Goal: Task Accomplishment & Management: Manage account settings

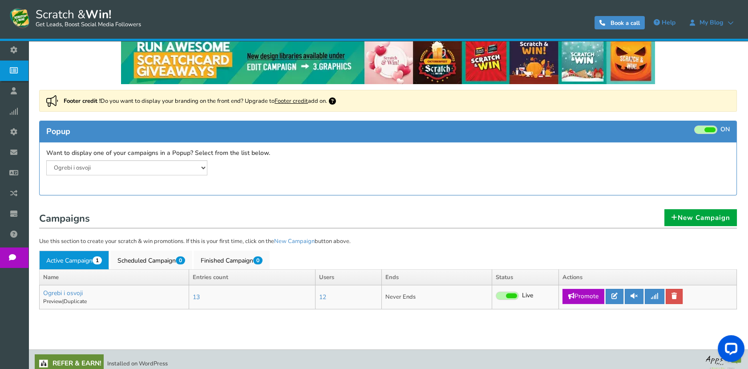
scroll to position [21, 0]
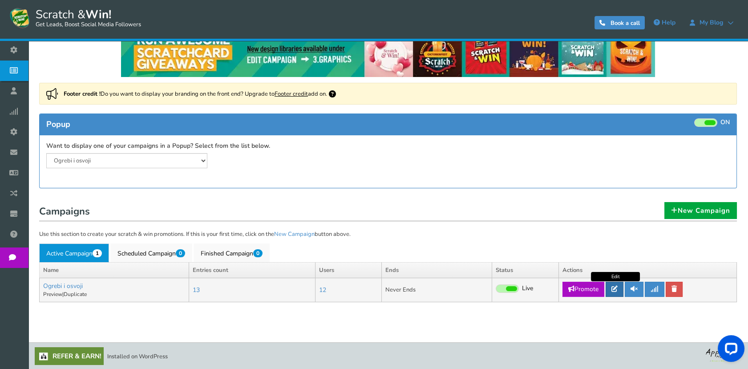
click at [612, 286] on link at bounding box center [615, 289] width 18 height 15
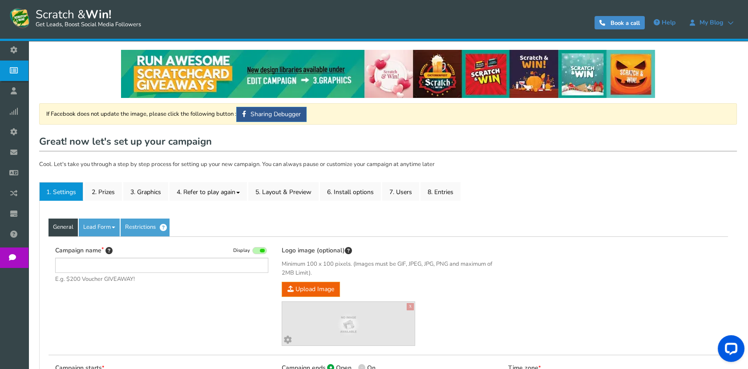
type input "Ogrebi i osvoji"
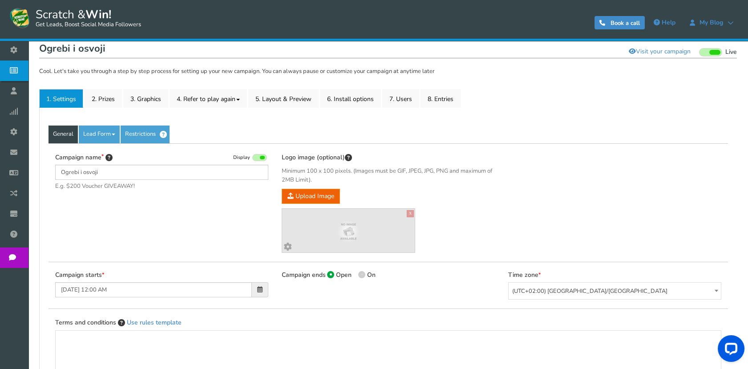
scroll to position [99, 0]
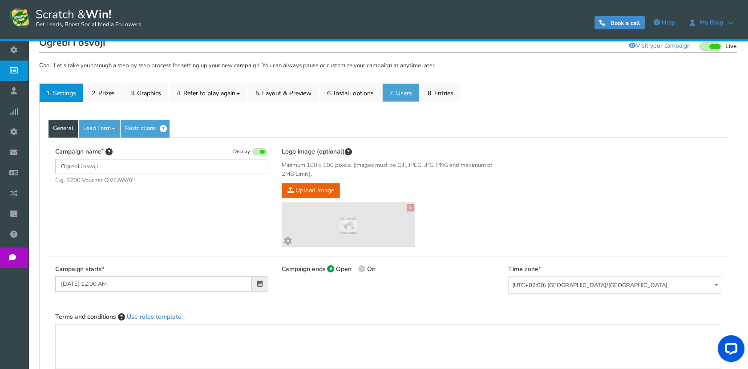
click at [412, 91] on link "7. Users" at bounding box center [400, 92] width 37 height 19
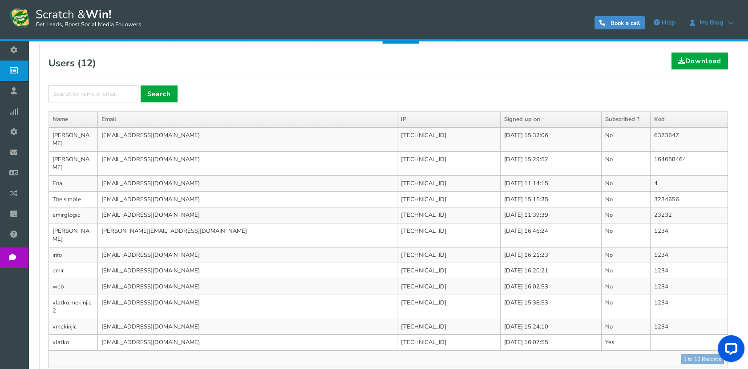
scroll to position [100, 0]
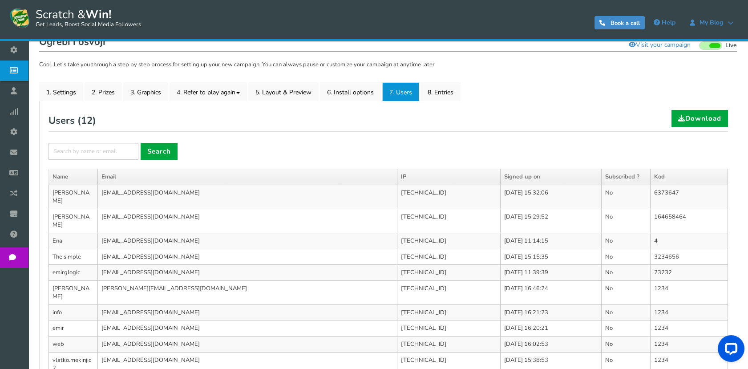
drag, startPoint x: 306, startPoint y: 151, endPoint x: 319, endPoint y: 146, distance: 14.2
click at [307, 151] on div "× Search" at bounding box center [387, 151] width 679 height 17
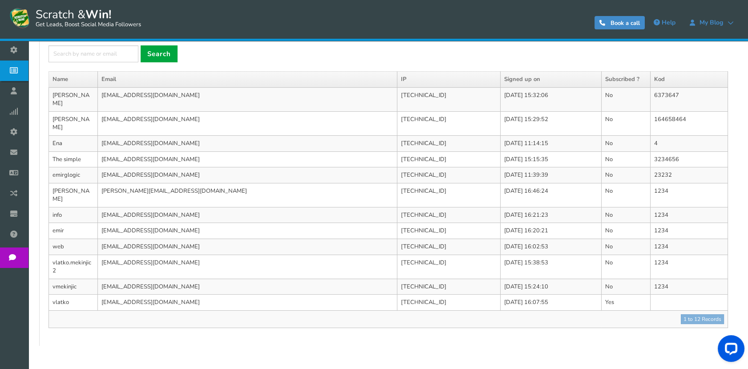
scroll to position [198, 0]
click at [194, 206] on td "[EMAIL_ADDRESS][DOMAIN_NAME]" at bounding box center [247, 214] width 299 height 16
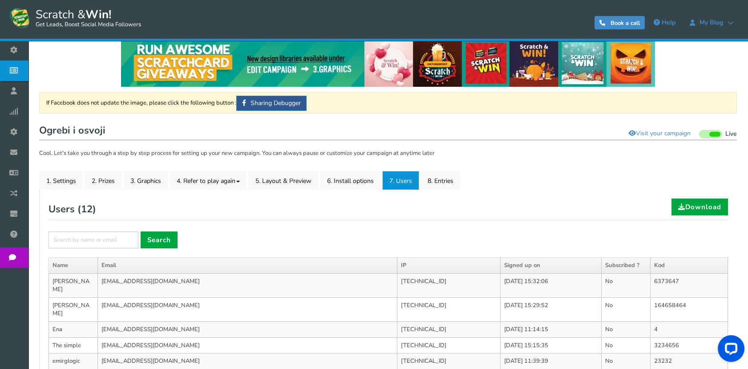
scroll to position [0, 0]
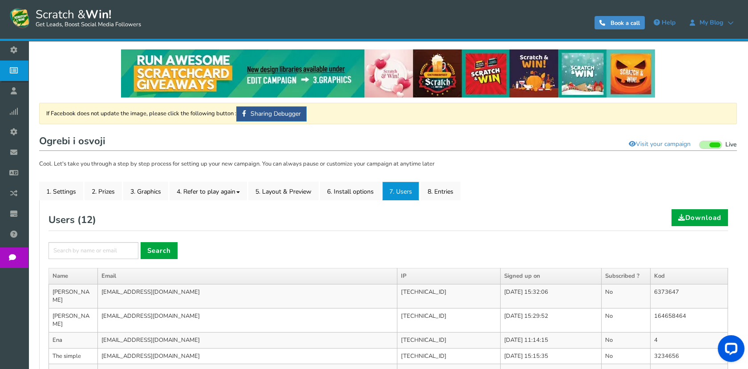
click at [427, 226] on div "Users ( 12 ) Download" at bounding box center [387, 220] width 679 height 22
click at [432, 238] on div "Users ( 12 ) Download × Search Please fill campaign name Name Email IP Signed u…" at bounding box center [387, 366] width 679 height 315
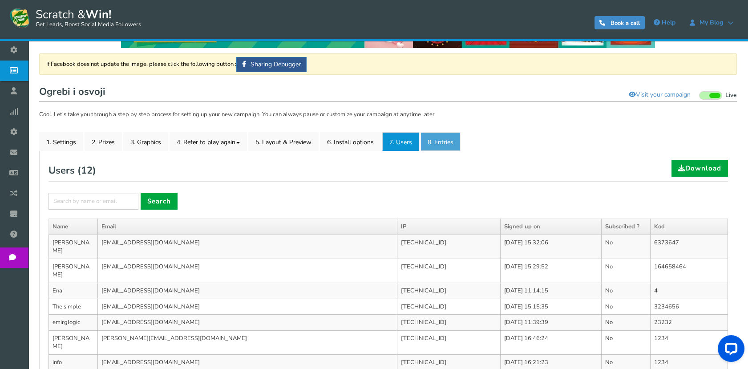
click at [439, 144] on link "8. Entries" at bounding box center [440, 141] width 40 height 19
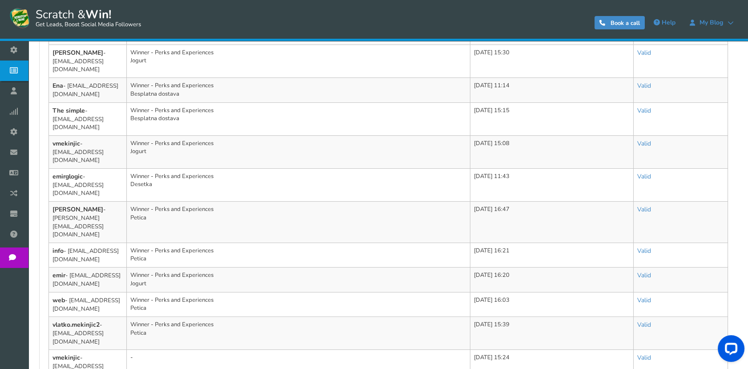
scroll to position [96, 0]
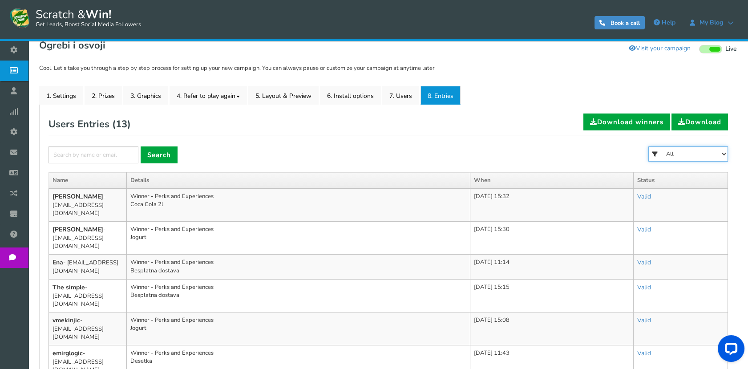
click at [673, 156] on select "All Coca Cola 2l Nunčić Besplatna dostava [PERSON_NAME] Jogurt Desetka [PERSON_…" at bounding box center [688, 153] width 80 height 15
click at [392, 99] on link "7. Users" at bounding box center [400, 95] width 37 height 19
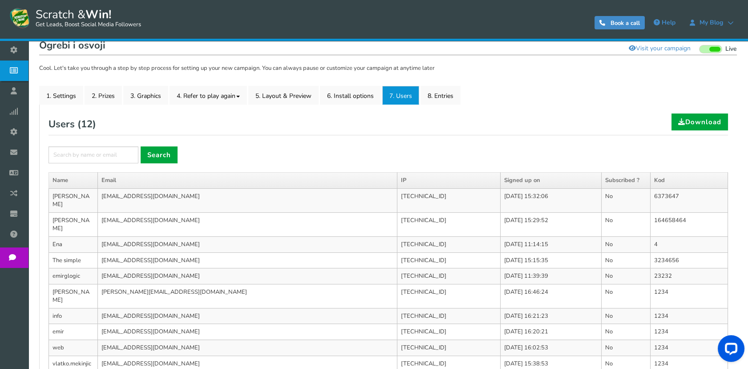
drag, startPoint x: 254, startPoint y: 191, endPoint x: 230, endPoint y: 192, distance: 24.9
click at [254, 191] on td "[EMAIL_ADDRESS][DOMAIN_NAME]" at bounding box center [247, 200] width 299 height 24
click at [71, 194] on td "[PERSON_NAME]" at bounding box center [73, 200] width 49 height 24
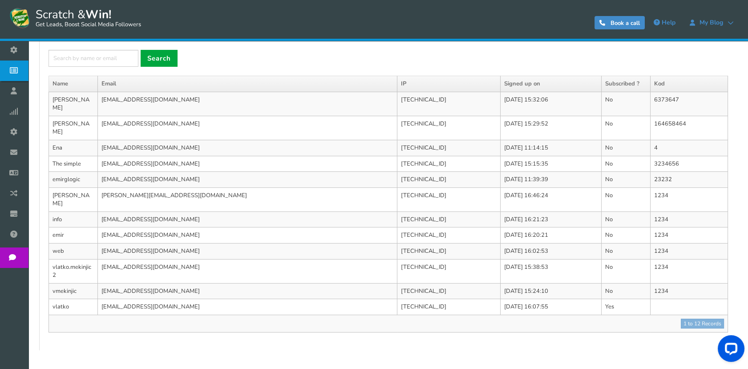
scroll to position [198, 0]
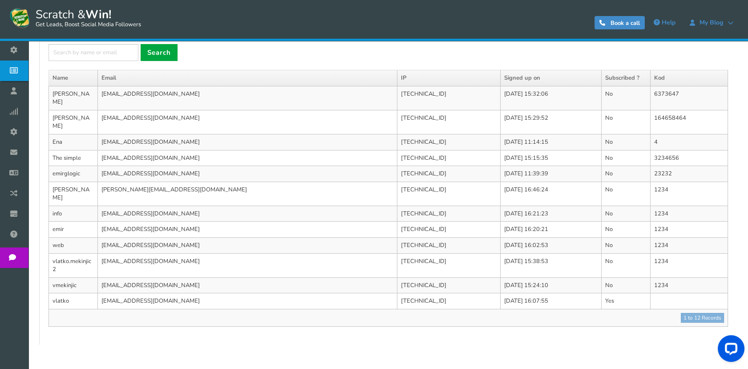
drag, startPoint x: 129, startPoint y: 223, endPoint x: 58, endPoint y: 223, distance: 71.2
click at [58, 237] on tr "web [EMAIL_ADDRESS][DOMAIN_NAME] [TECHNICAL_ID] [DATE] 16:02:53 No 1234" at bounding box center [388, 245] width 679 height 16
drag, startPoint x: 58, startPoint y: 223, endPoint x: 119, endPoint y: 219, distance: 60.7
click at [109, 237] on td "[EMAIL_ADDRESS][DOMAIN_NAME]" at bounding box center [247, 245] width 299 height 16
click at [182, 253] on td "[EMAIL_ADDRESS][DOMAIN_NAME]" at bounding box center [247, 265] width 299 height 24
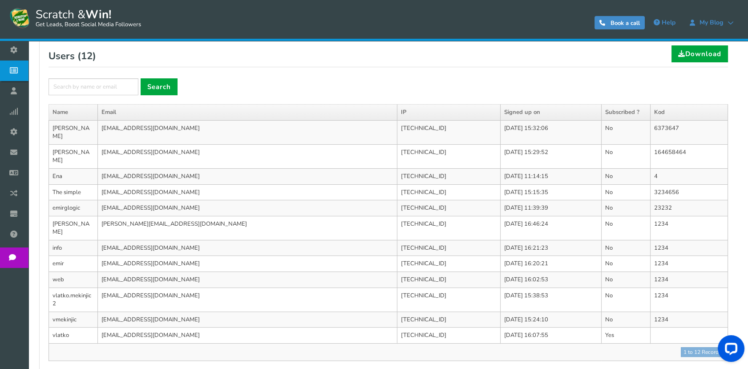
scroll to position [100, 0]
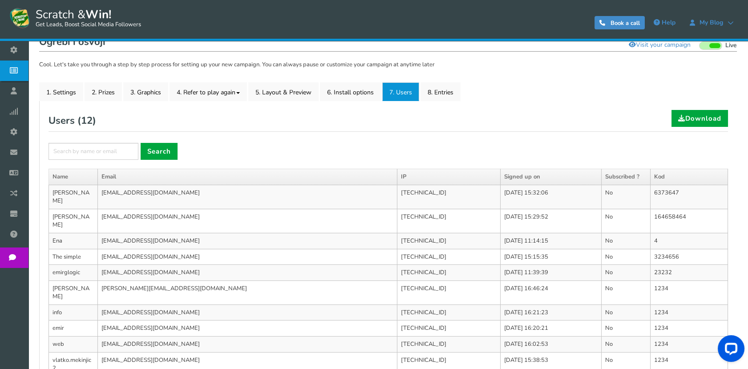
click at [275, 209] on td "[EMAIL_ADDRESS][DOMAIN_NAME]" at bounding box center [247, 221] width 299 height 24
click at [255, 194] on td "[EMAIL_ADDRESS][DOMAIN_NAME]" at bounding box center [247, 197] width 299 height 24
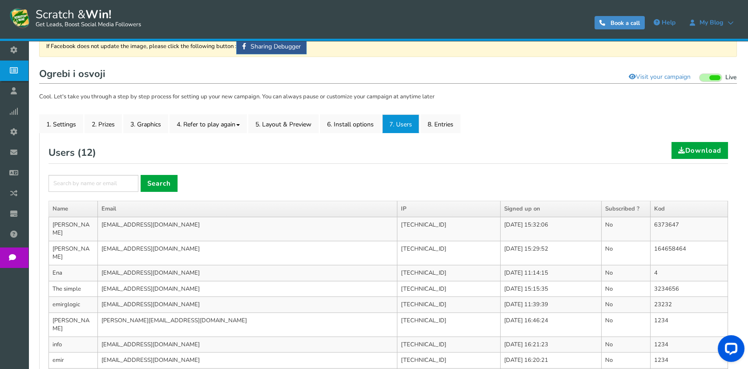
scroll to position [50, 0]
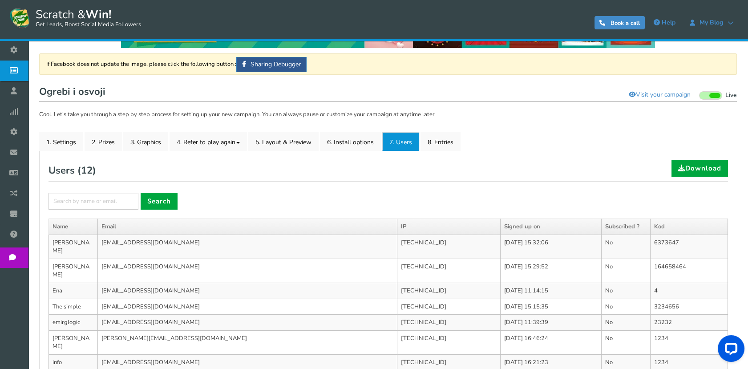
click at [85, 12] on span "Scratch & Win! Get Leads, Boost Social Media Followers" at bounding box center [86, 18] width 110 height 22
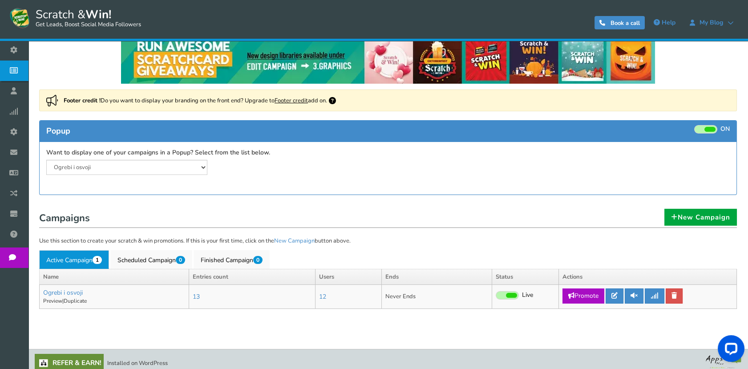
scroll to position [21, 0]
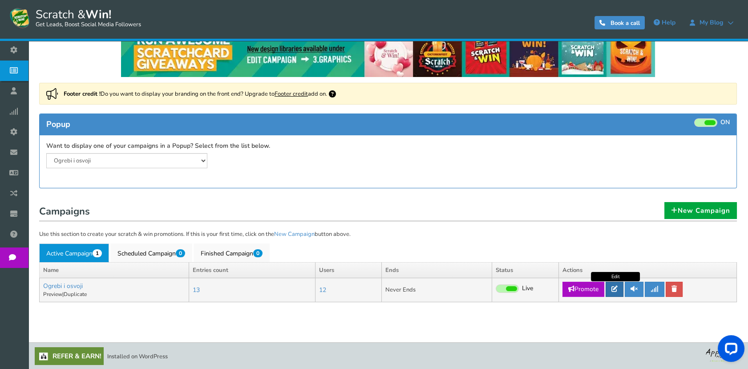
click at [610, 292] on link at bounding box center [615, 289] width 18 height 15
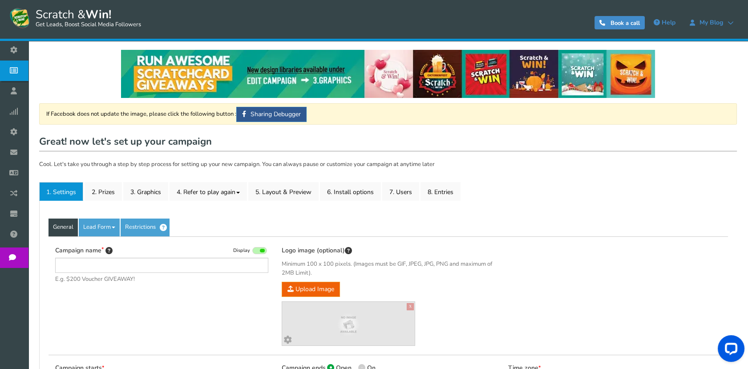
type input "Ogrebi i osvoji"
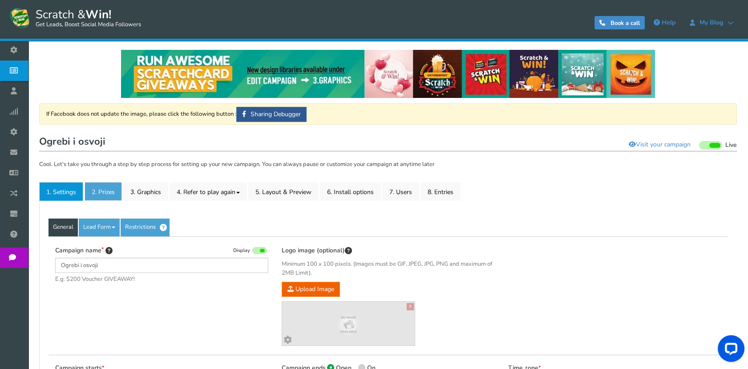
click at [110, 195] on link "2. Prizes" at bounding box center [103, 191] width 37 height 19
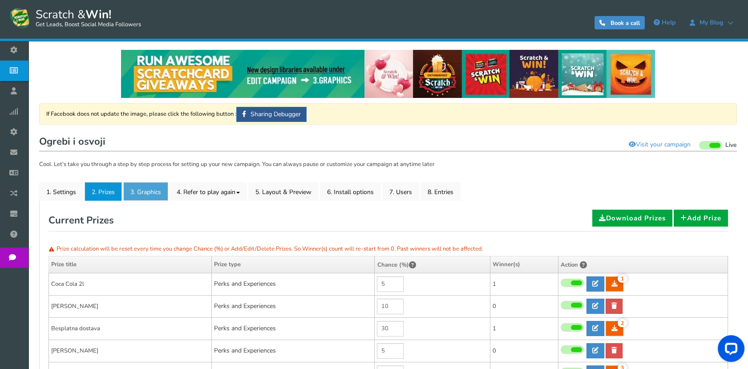
click at [150, 190] on link "3. Graphics" at bounding box center [145, 191] width 45 height 19
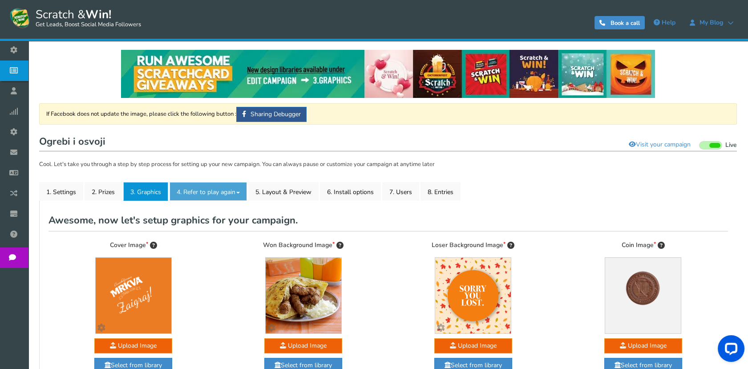
click at [208, 185] on link "4. Refer to play again" at bounding box center [208, 191] width 77 height 19
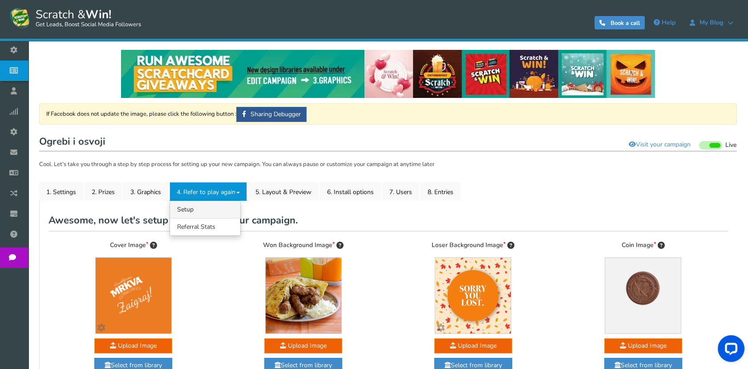
click at [185, 213] on link "4.1 Referrals Setup" at bounding box center [205, 209] width 70 height 17
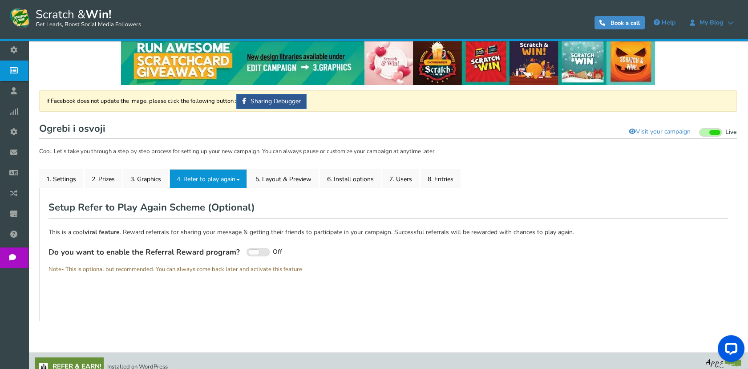
scroll to position [24, 0]
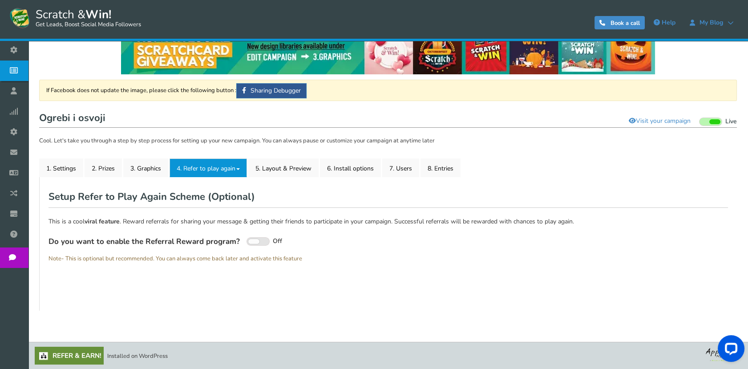
click at [221, 168] on link "4. Refer to play again" at bounding box center [208, 167] width 77 height 19
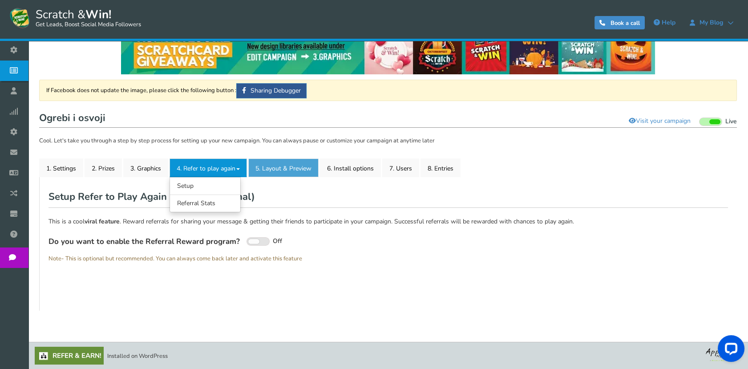
click at [271, 167] on link "5. Layout & Preview" at bounding box center [283, 167] width 70 height 19
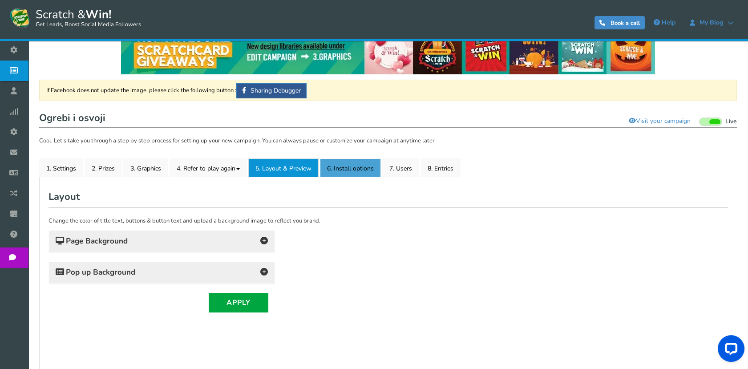
click at [346, 174] on link "6. Install options New" at bounding box center [350, 167] width 61 height 19
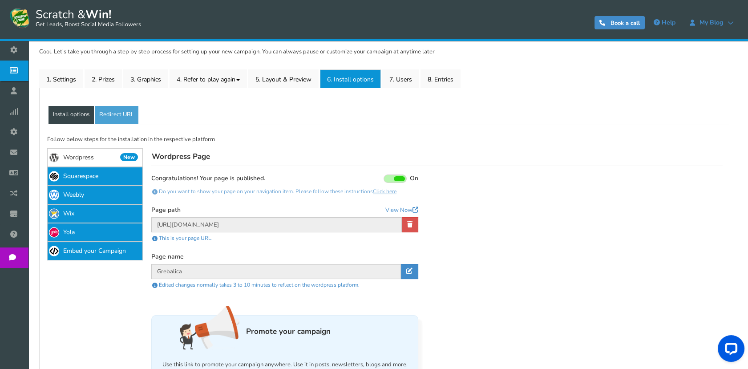
scroll to position [122, 0]
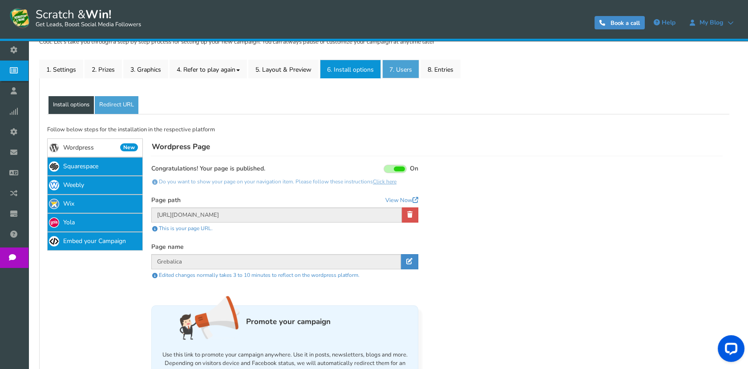
click at [401, 73] on link "7. Users" at bounding box center [400, 69] width 37 height 19
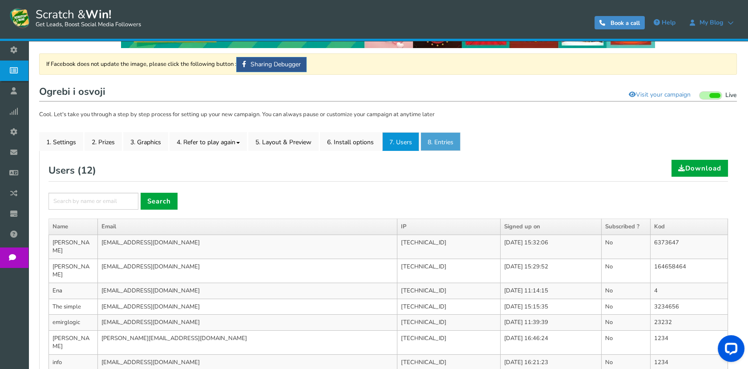
click at [441, 144] on link "8. Entries" at bounding box center [440, 141] width 40 height 19
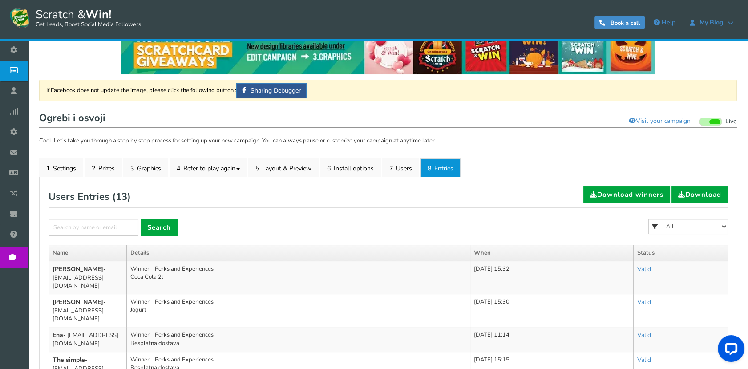
scroll to position [50, 0]
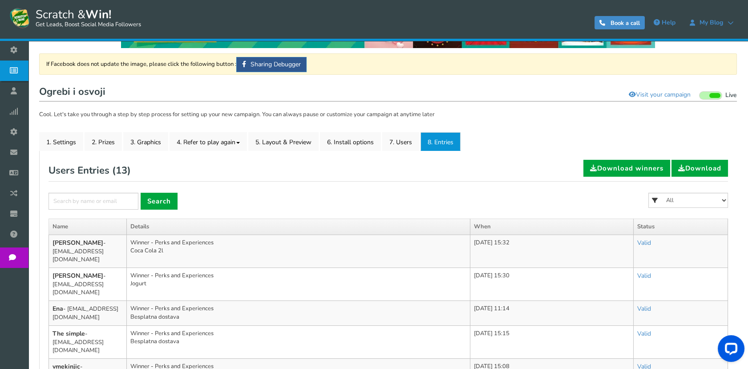
click at [676, 208] on div "All Coca Cola 2l Nunčić Besplatna dostava [PERSON_NAME] Jogurt Desetka [PERSON_…" at bounding box center [688, 206] width 80 height 26
click at [676, 199] on select "All Coca Cola 2l Nunčić Besplatna dostava [PERSON_NAME] Jogurt Desetka [PERSON_…" at bounding box center [688, 200] width 80 height 15
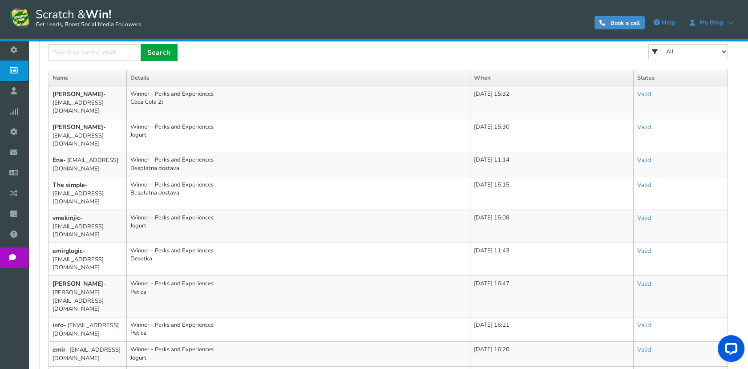
click at [438, 210] on td "Winner - Perks and Experiences Jogurt" at bounding box center [298, 226] width 343 height 33
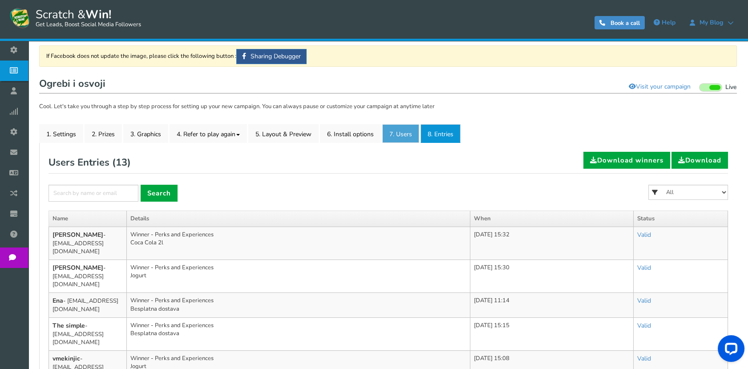
scroll to position [0, 0]
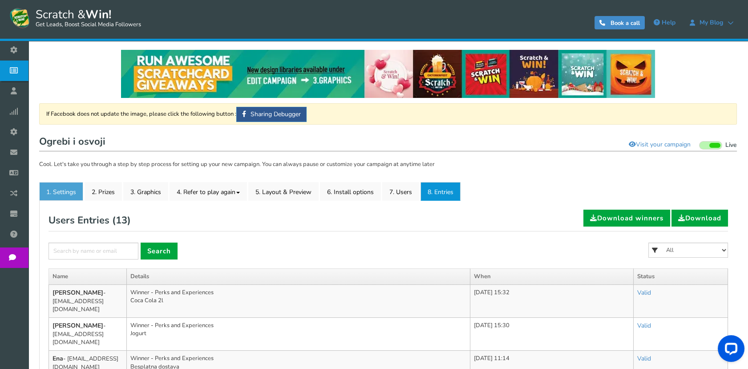
click at [67, 186] on link "1. Settings" at bounding box center [61, 191] width 44 height 19
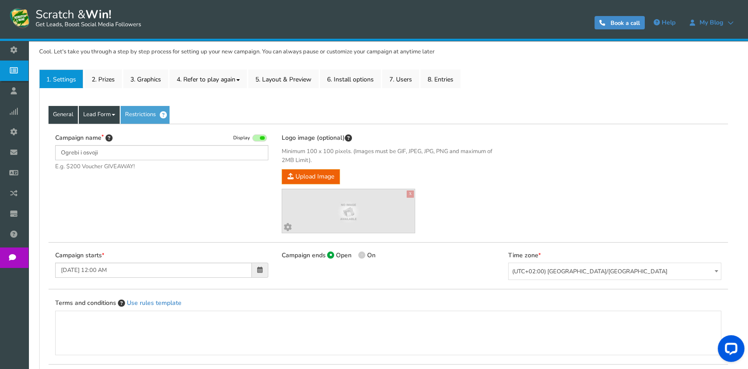
scroll to position [96, 0]
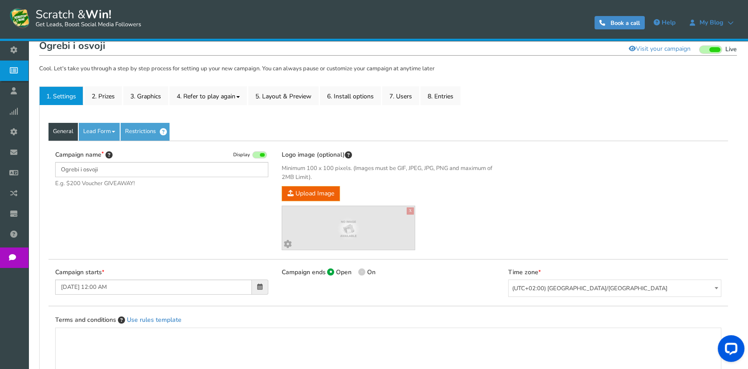
click at [90, 118] on div "General Lead Form Labels Fields setup Restrictions Allow users to play again af…" at bounding box center [388, 307] width 698 height 404
click at [93, 123] on link "Lead Form" at bounding box center [99, 132] width 41 height 18
click at [94, 127] on link "Lead Form" at bounding box center [99, 132] width 41 height 18
click at [130, 127] on link "Restrictions" at bounding box center [145, 132] width 49 height 18
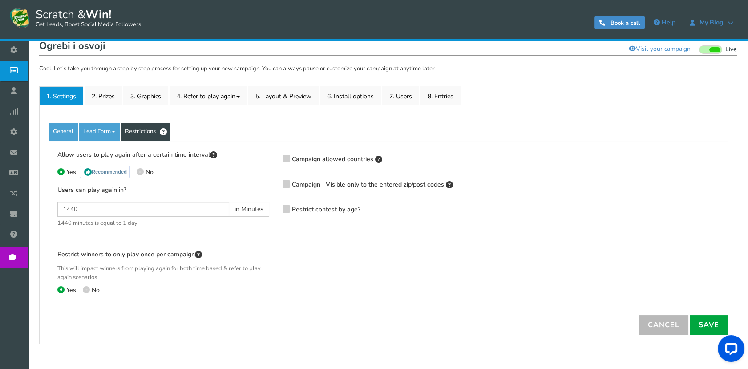
click at [92, 287] on span "No" at bounding box center [96, 290] width 8 height 8
click at [89, 288] on input "No" at bounding box center [86, 291] width 6 height 6
radio input "true"
click at [698, 325] on link "Save" at bounding box center [709, 325] width 38 height 20
click at [287, 158] on icon at bounding box center [286, 157] width 6 height 7
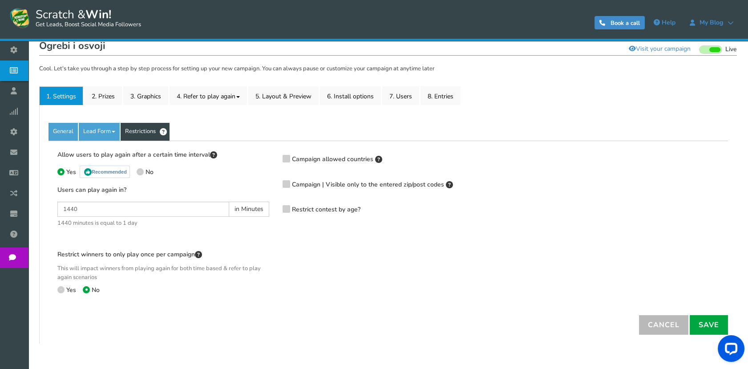
click at [274, 158] on input "Campaign allowed countries" at bounding box center [274, 159] width 0 height 6
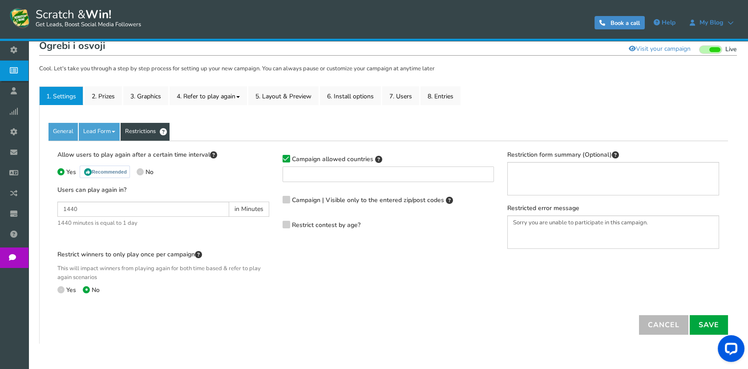
click at [287, 158] on icon at bounding box center [286, 158] width 6 height 7
click at [274, 158] on input "Campaign allowed countries" at bounding box center [274, 159] width 0 height 6
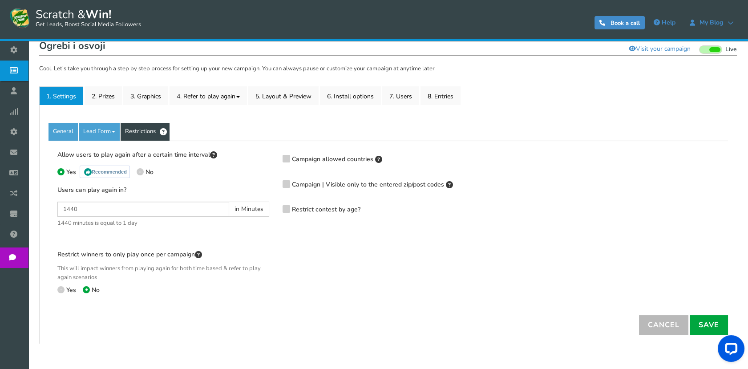
click at [289, 182] on span at bounding box center [287, 184] width 8 height 8
click at [274, 182] on input "Campaign | Visible only to the entered zip/post codes" at bounding box center [274, 185] width 0 height 6
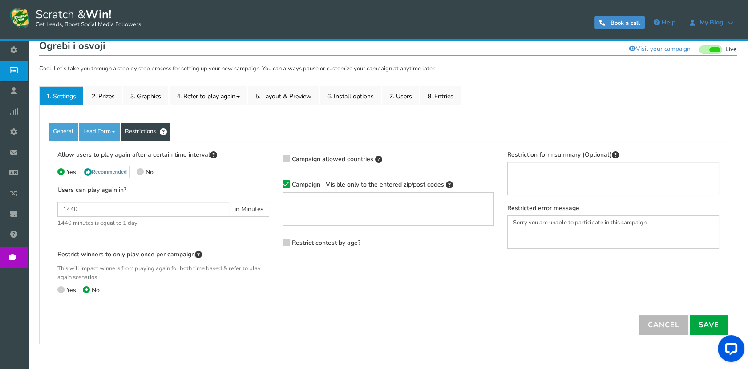
click at [289, 182] on span at bounding box center [287, 184] width 8 height 8
click at [274, 182] on input "Campaign | Visible only to the entered zip/post codes" at bounding box center [274, 185] width 0 height 6
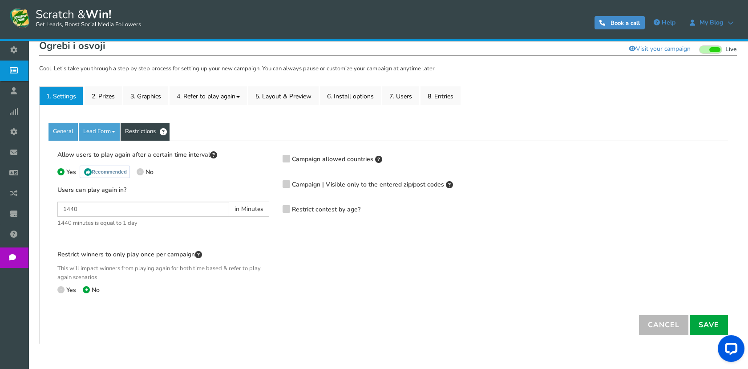
click at [287, 210] on icon at bounding box center [286, 208] width 6 height 7
click at [274, 210] on input "Restrict contest by age?" at bounding box center [274, 210] width 0 height 6
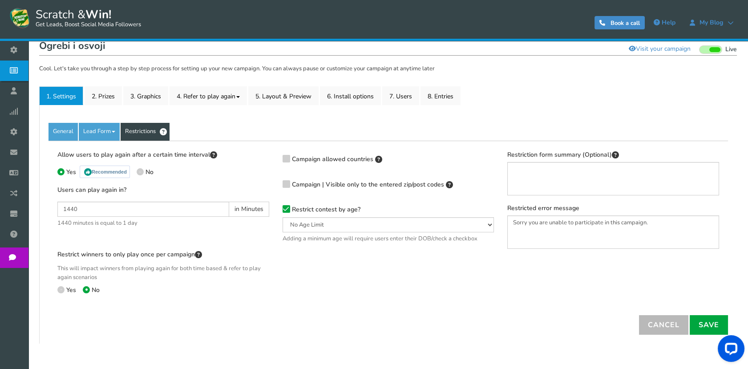
click at [287, 210] on icon at bounding box center [286, 209] width 6 height 7
click at [274, 210] on input "Restrict contest by age?" at bounding box center [274, 210] width 0 height 6
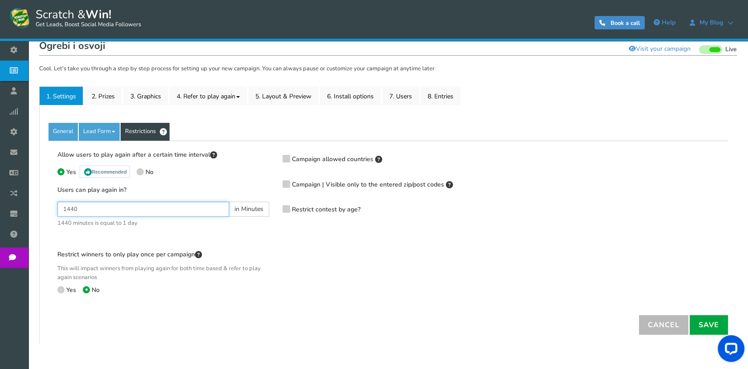
click at [150, 202] on input "1440" at bounding box center [143, 209] width 172 height 15
click at [702, 334] on div "General Lead Form Labels Fields setup Restrictions Allow users to play again af…" at bounding box center [388, 224] width 698 height 238
click at [702, 329] on link "Save" at bounding box center [709, 325] width 38 height 20
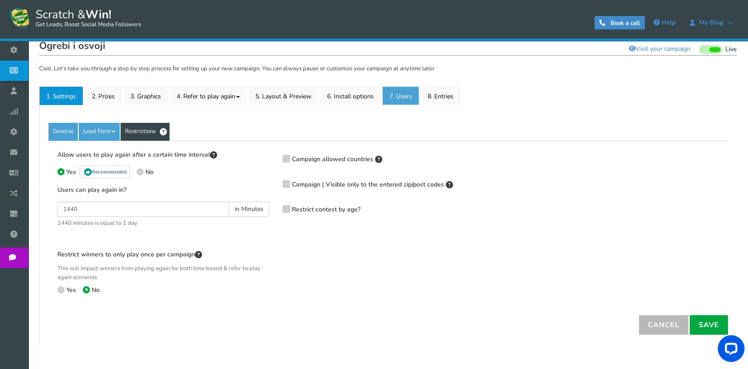
click at [415, 94] on link "7. Users" at bounding box center [400, 95] width 37 height 19
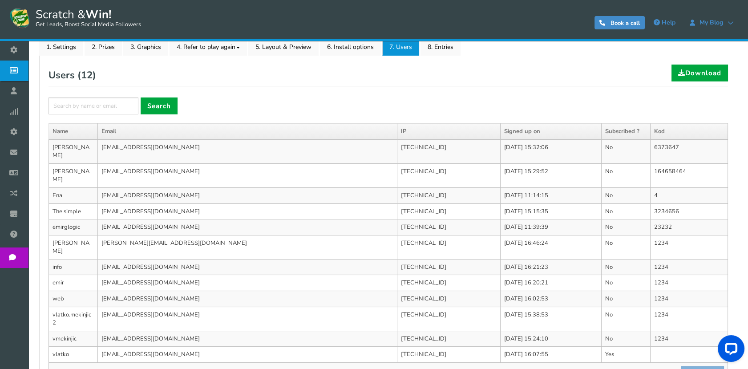
scroll to position [46, 0]
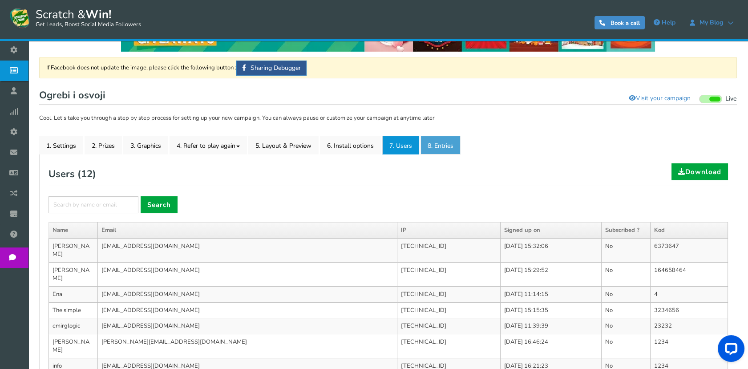
click at [437, 141] on link "8. Entries" at bounding box center [440, 145] width 40 height 19
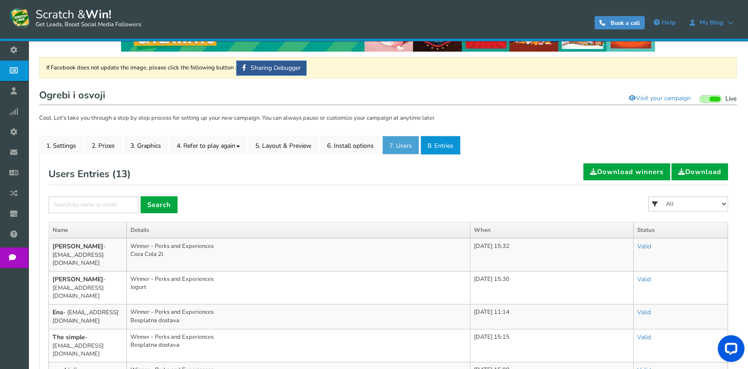
click at [398, 140] on link "7. Users" at bounding box center [400, 145] width 37 height 19
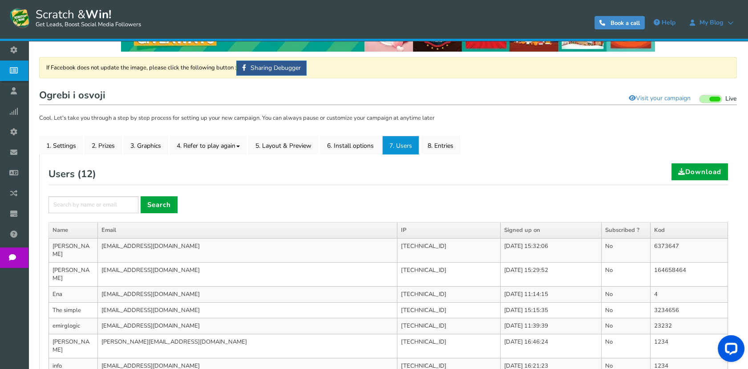
click at [149, 157] on div "General Lead Form Labels Fields setup Restrictions Allow users to play again af…" at bounding box center [388, 325] width 698 height 342
click at [149, 147] on link "3. Graphics" at bounding box center [145, 145] width 45 height 19
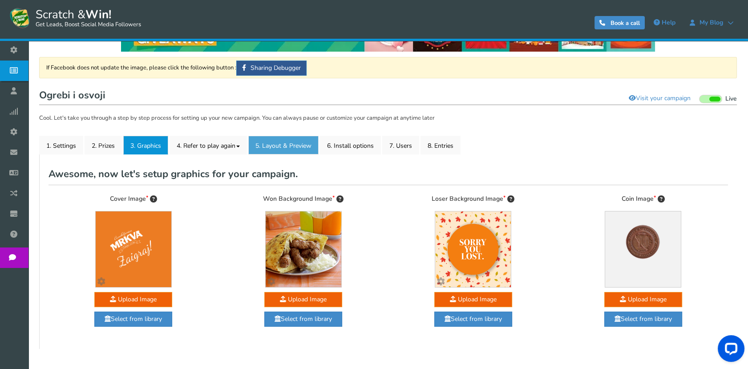
click at [252, 141] on link "5. Layout & Preview" at bounding box center [283, 145] width 70 height 19
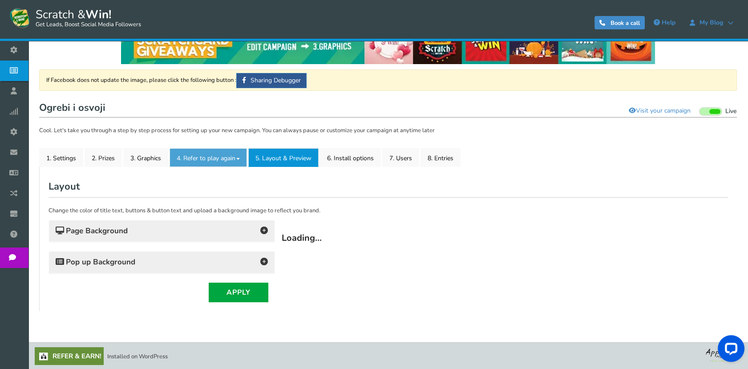
click at [235, 150] on link "4. Refer to play again" at bounding box center [208, 157] width 77 height 19
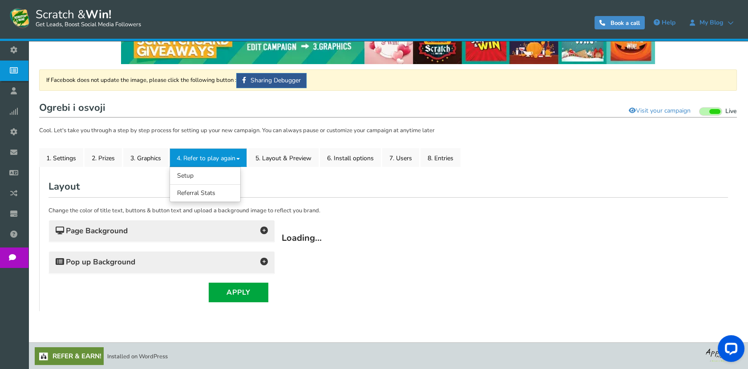
scroll to position [0, 0]
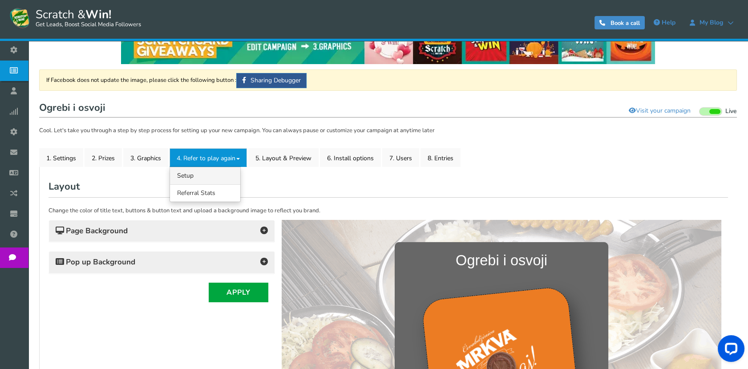
click at [210, 173] on link "4.1 Referrals Setup" at bounding box center [205, 175] width 70 height 17
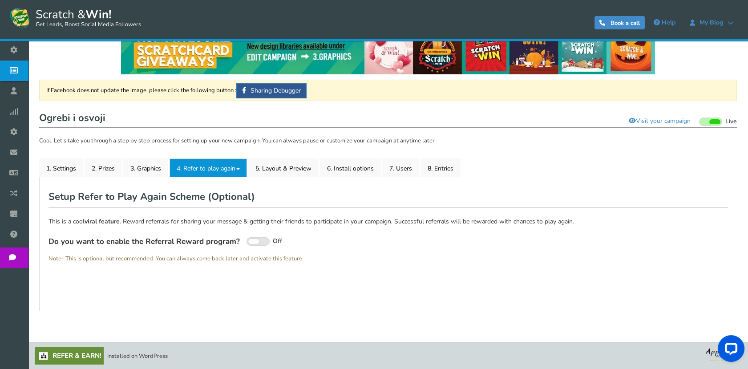
click at [235, 170] on link "4. Refer to play again" at bounding box center [208, 167] width 77 height 19
click at [220, 200] on link "4.2 Referral Stats" at bounding box center [205, 202] width 70 height 17
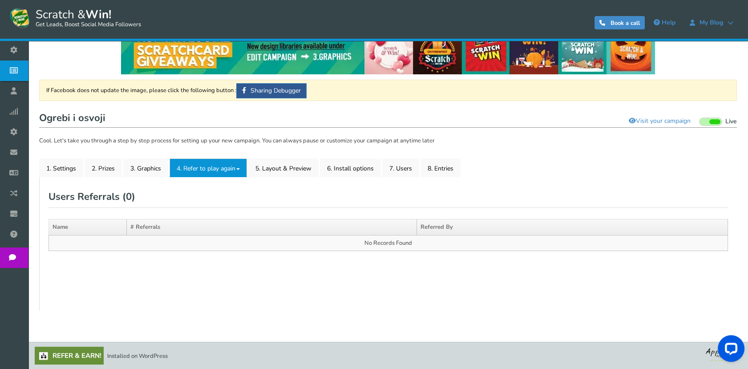
click at [218, 168] on link "4. Refer to play again" at bounding box center [208, 167] width 77 height 19
click at [211, 189] on link "4.1 Referrals Setup" at bounding box center [205, 185] width 70 height 17
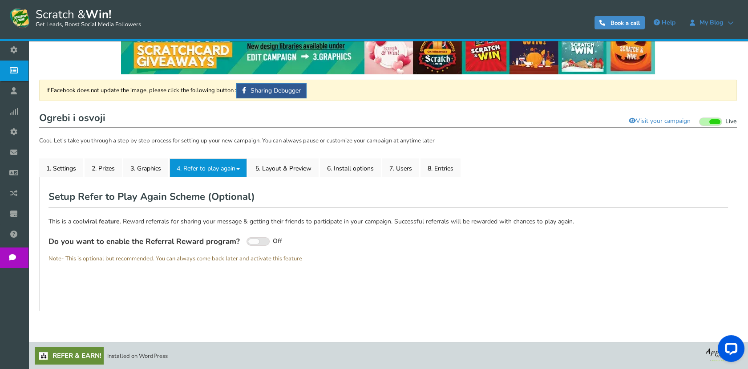
type textarea "Pogledajte svoje prijatelje i dobiti više šansi za pobjedu!"
click at [248, 240] on span at bounding box center [253, 241] width 11 height 5
click at [0, 0] on input "On Off" at bounding box center [0, 0] width 0 height 0
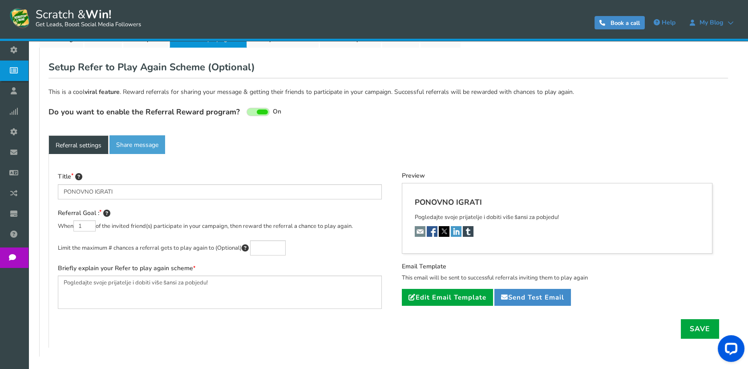
scroll to position [122, 0]
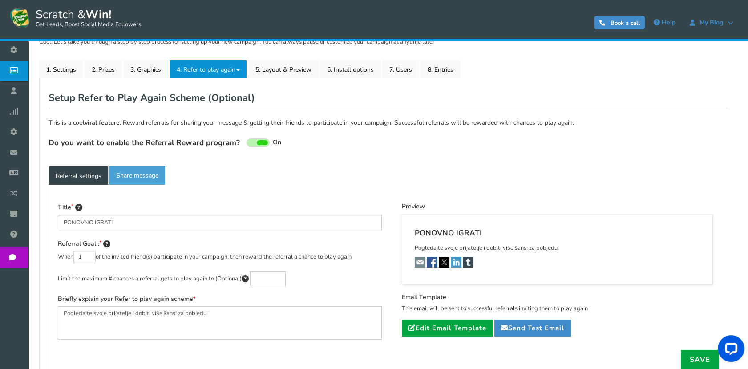
click at [249, 145] on span at bounding box center [257, 142] width 23 height 8
click at [0, 0] on input "On Off" at bounding box center [0, 0] width 0 height 0
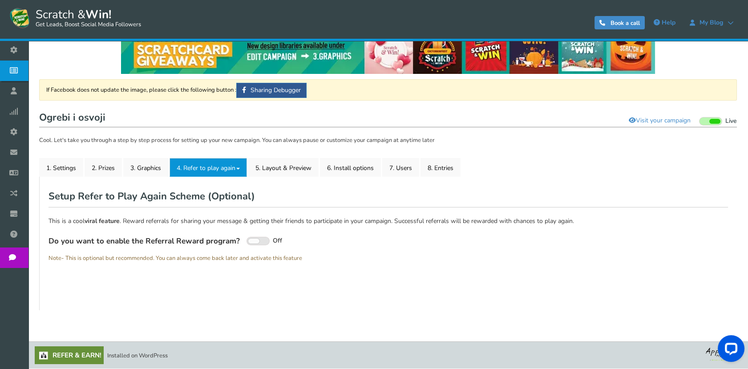
scroll to position [24, 0]
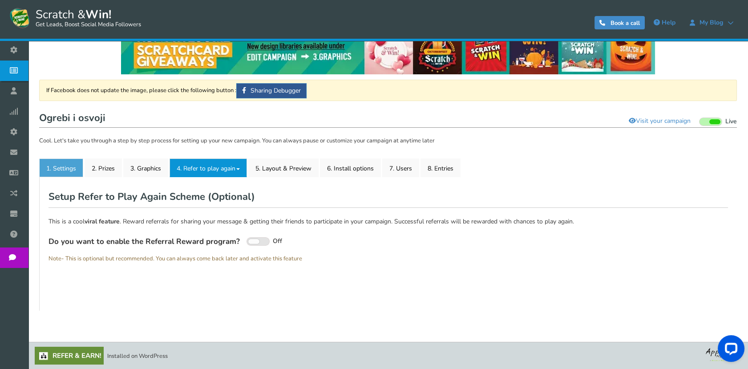
click at [69, 166] on link "1. Settings" at bounding box center [61, 167] width 44 height 19
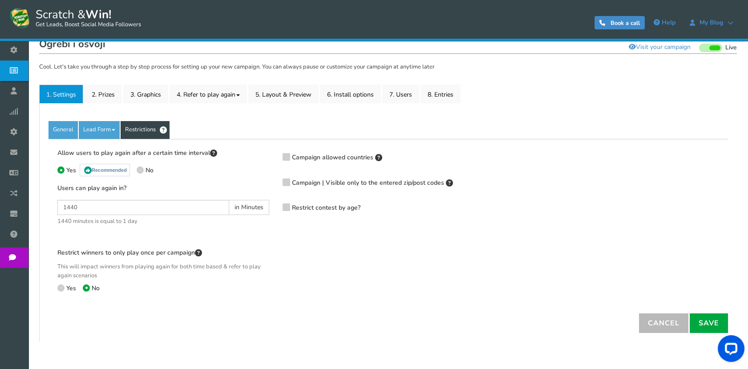
scroll to position [122, 0]
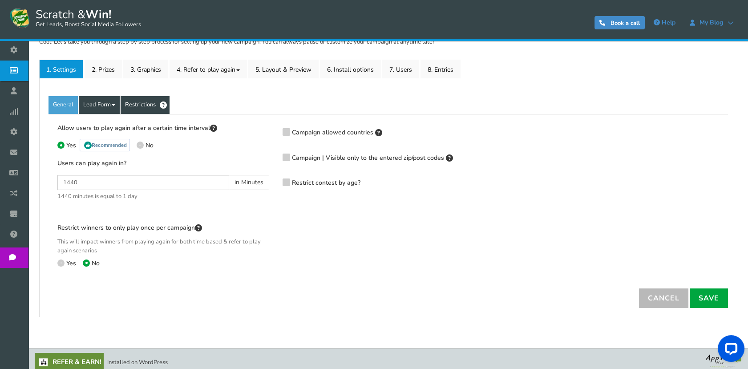
click at [113, 109] on link "Lead Form" at bounding box center [99, 105] width 41 height 18
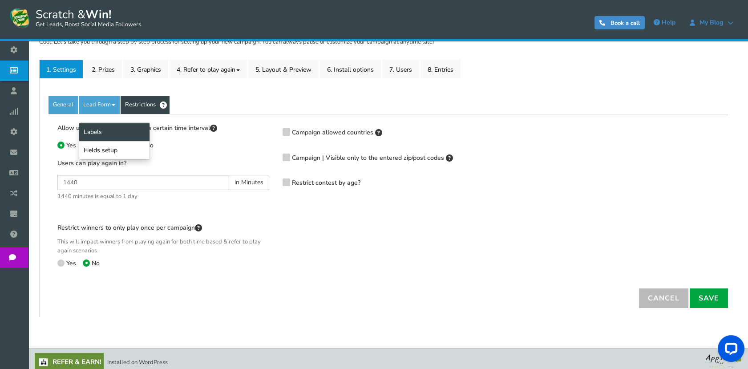
click at [113, 136] on link "Labels" at bounding box center [114, 132] width 70 height 18
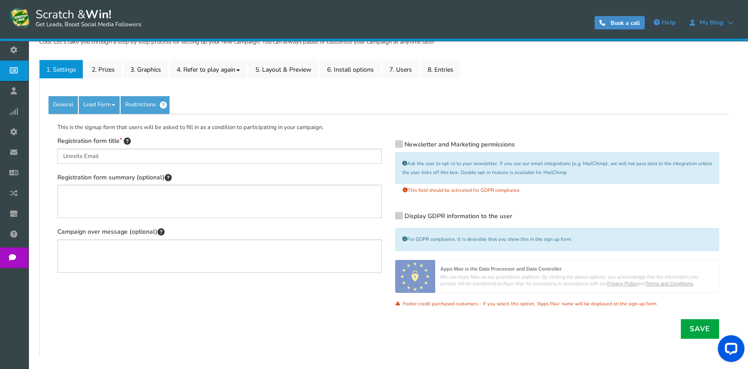
click at [401, 148] on label "Newsletter and Marketing permissions" at bounding box center [455, 145] width 120 height 9
click at [386, 148] on input "Newsletter and Marketing permissions" at bounding box center [386, 145] width 0 height 6
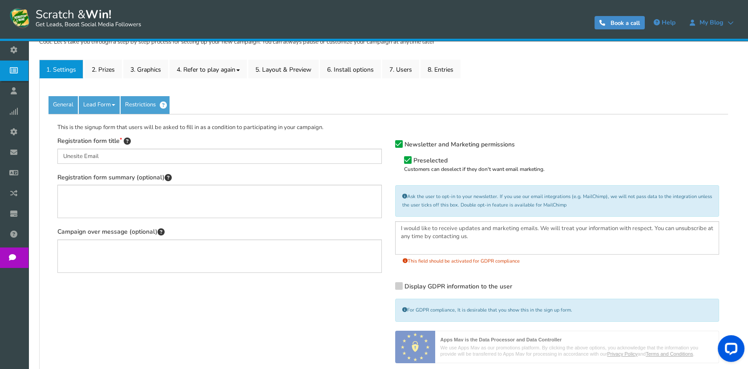
click at [401, 147] on icon at bounding box center [399, 144] width 6 height 7
click at [386, 147] on input "Newsletter and Marketing permissions" at bounding box center [386, 145] width 0 height 6
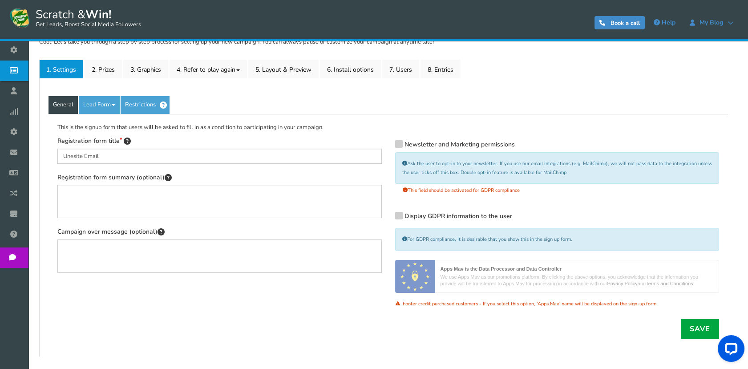
click at [69, 111] on link "General" at bounding box center [62, 105] width 29 height 18
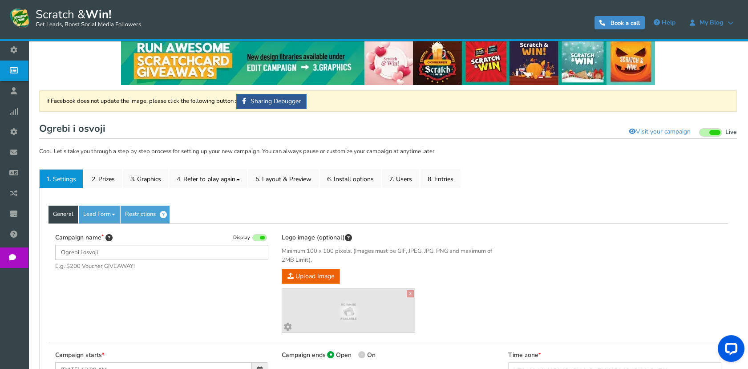
scroll to position [0, 0]
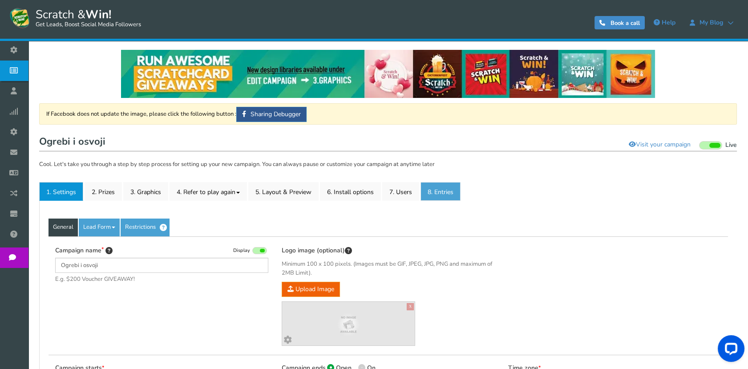
click at [428, 190] on link "8. Entries" at bounding box center [440, 191] width 40 height 19
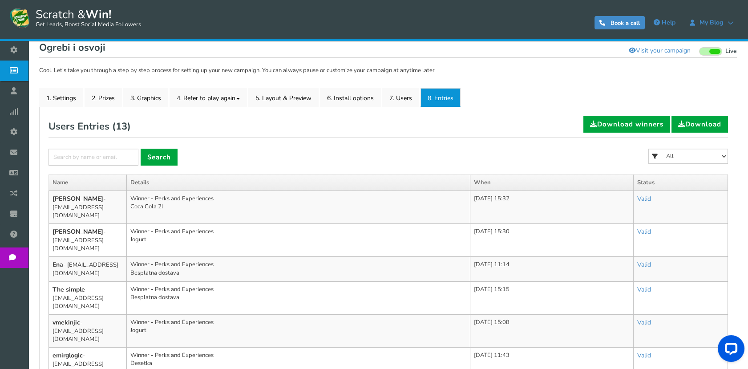
scroll to position [99, 0]
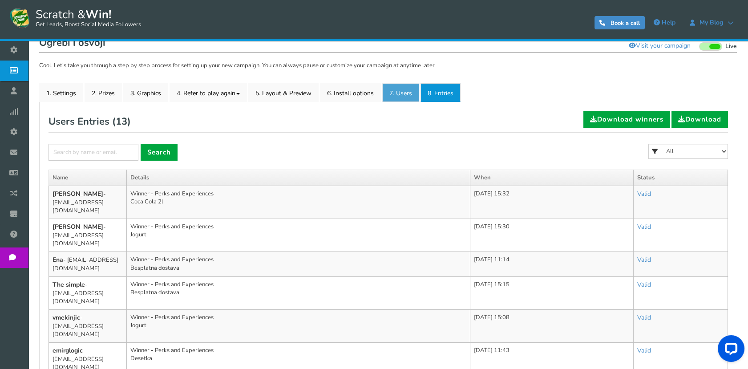
click at [399, 100] on link "7. Users" at bounding box center [400, 92] width 37 height 19
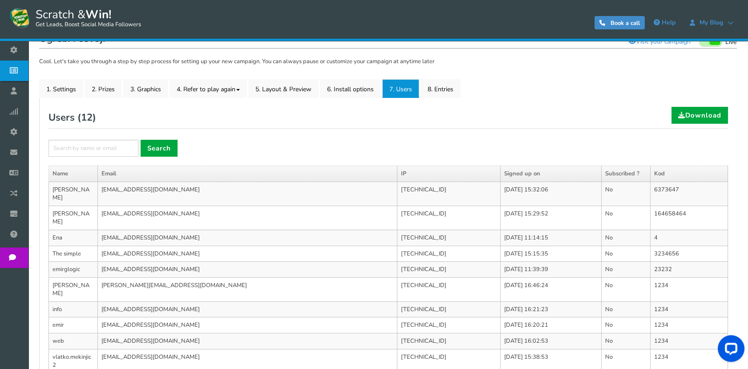
scroll to position [100, 0]
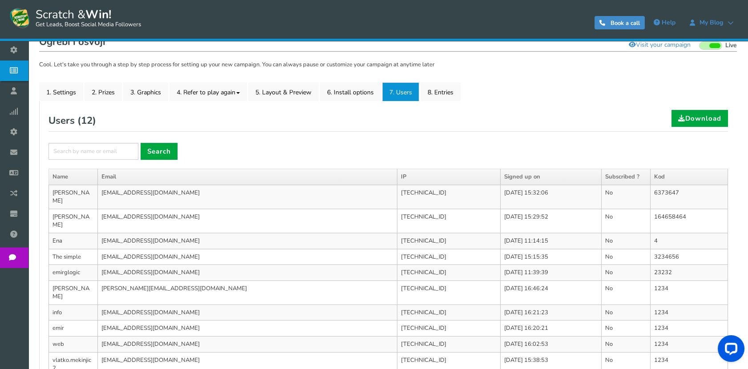
drag, startPoint x: 172, startPoint y: 230, endPoint x: 233, endPoint y: 229, distance: 61.4
click at [220, 233] on td "[EMAIL_ADDRESS][DOMAIN_NAME]" at bounding box center [247, 241] width 299 height 16
click at [206, 160] on div "Users ( 12 ) Download × Search Please fill campaign name Name Email IP Signed u…" at bounding box center [387, 267] width 679 height 315
drag, startPoint x: 199, startPoint y: 28, endPoint x: 36, endPoint y: 12, distance: 164.4
click at [36, 12] on div "Scratch & Win! Get Leads, Boost Social Media Followers" at bounding box center [126, 18] width 248 height 22
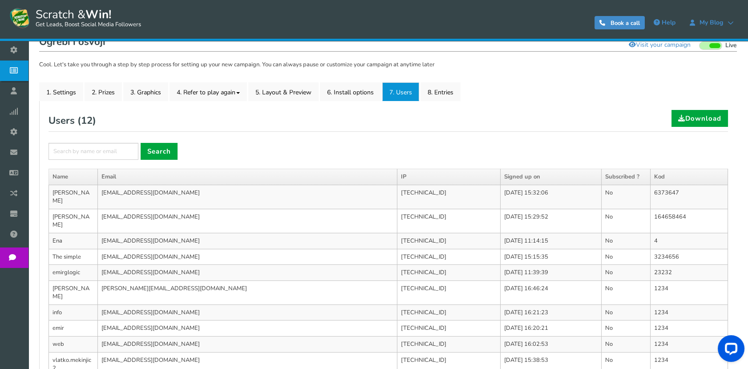
copy span "Scratch & Win! Get Leads, Boost Social Media Followers"
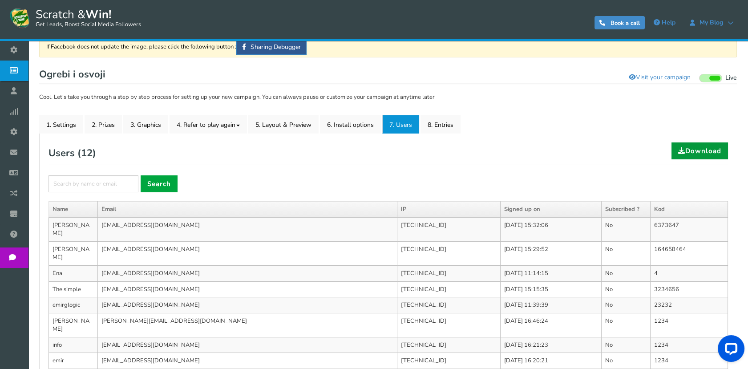
scroll to position [50, 0]
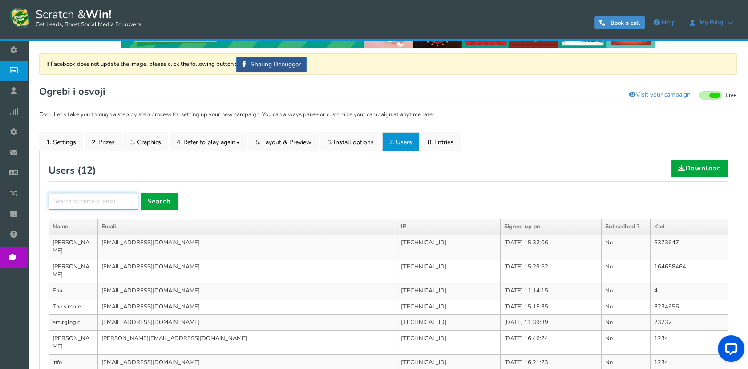
click at [63, 200] on input "text" at bounding box center [93, 201] width 90 height 17
click at [401, 183] on div "Users ( 12 ) Download × Search Please fill campaign name Name Email IP Signed u…" at bounding box center [387, 317] width 679 height 315
click at [709, 167] on link "Download" at bounding box center [699, 168] width 57 height 17
click at [725, 89] on span "Visit your campaign Preview your campaign Live Paused" at bounding box center [680, 94] width 114 height 15
click at [495, 162] on div "Users ( 12 ) Download" at bounding box center [387, 171] width 679 height 22
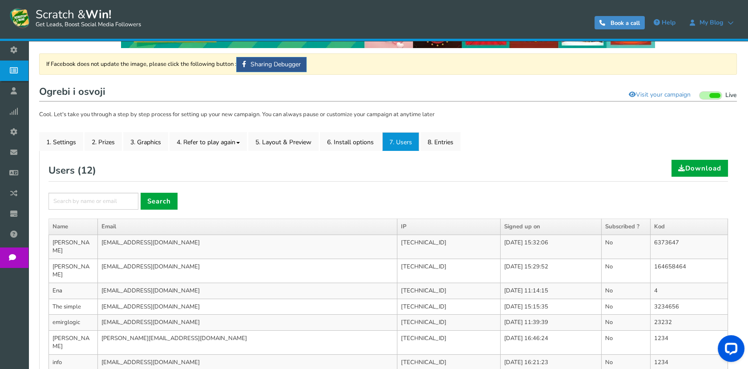
scroll to position [0, 0]
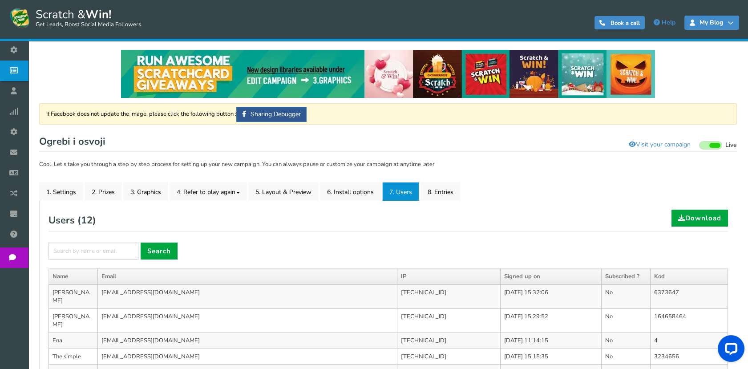
click at [717, 19] on span "My Blog" at bounding box center [711, 22] width 32 height 7
drag, startPoint x: 717, startPoint y: 19, endPoint x: 695, endPoint y: 30, distance: 24.7
click at [695, 30] on div "0 WARNING Book a call Help My Blog My Blog vlatko@thesimple.ba Billing Profile …" at bounding box center [498, 23] width 496 height 32
click at [735, 23] on link "My Blog" at bounding box center [711, 23] width 55 height 14
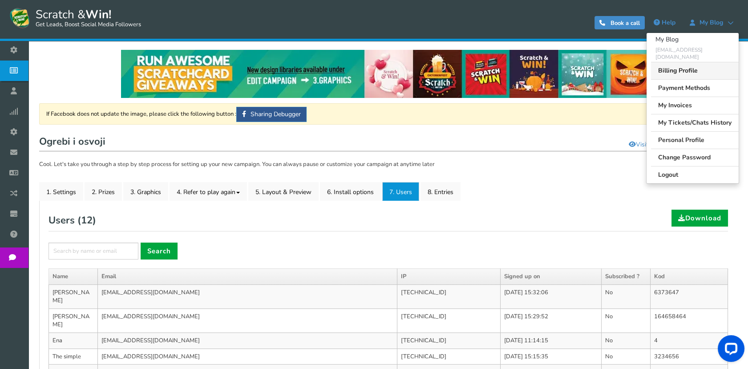
click at [673, 62] on link "Billing Profile" at bounding box center [695, 70] width 88 height 17
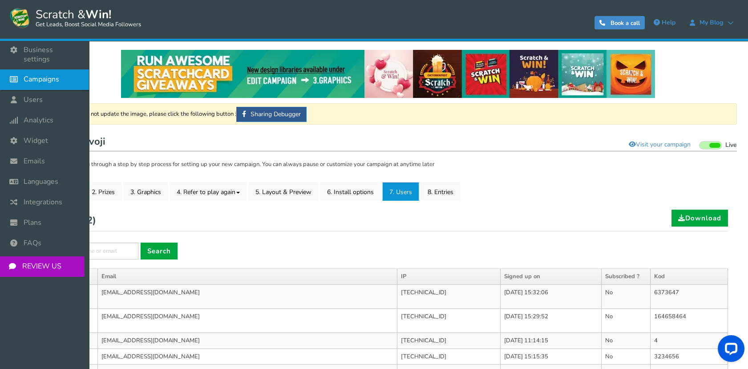
click at [19, 69] on icon at bounding box center [16, 79] width 17 height 20
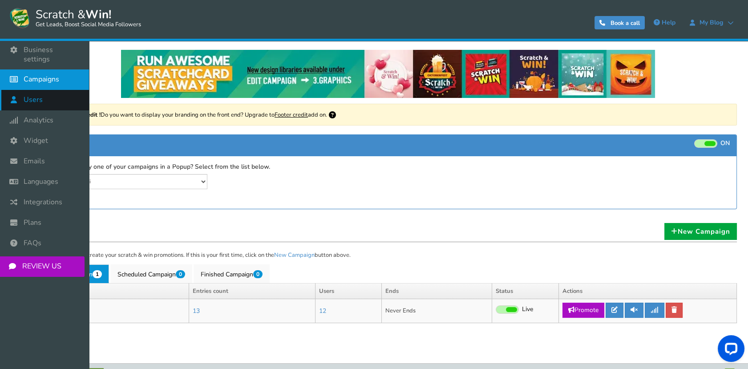
click at [19, 90] on icon at bounding box center [16, 100] width 17 height 20
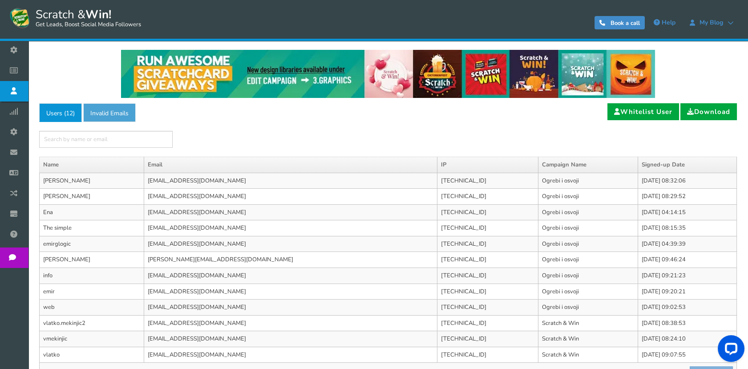
drag, startPoint x: 107, startPoint y: 107, endPoint x: 95, endPoint y: 110, distance: 12.3
click at [106, 107] on link "Invalid Emails" at bounding box center [109, 112] width 52 height 19
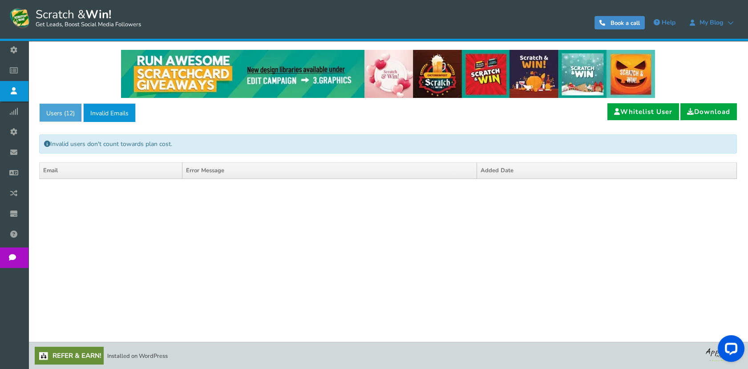
click at [72, 112] on span "12" at bounding box center [69, 113] width 7 height 8
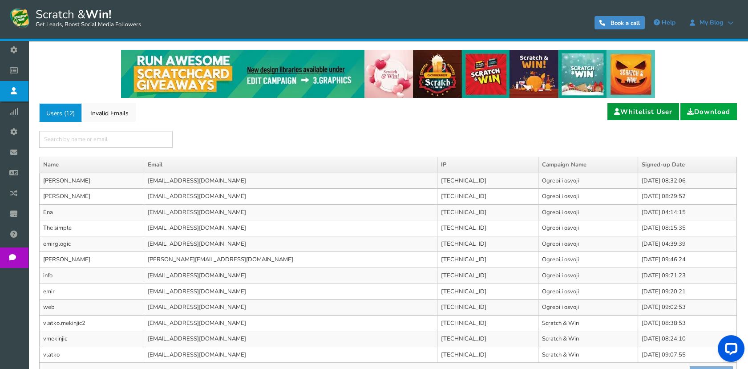
click at [634, 109] on link "Whitelist User" at bounding box center [643, 111] width 72 height 17
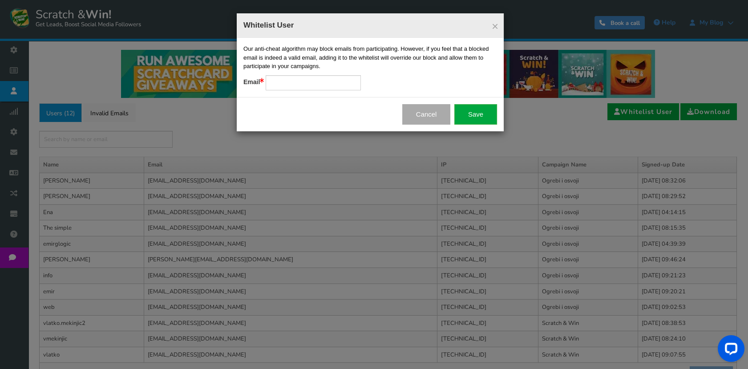
click at [491, 28] on h4 "Whitelist User" at bounding box center [370, 25] width 254 height 11
click at [495, 23] on span "×" at bounding box center [495, 26] width 7 height 13
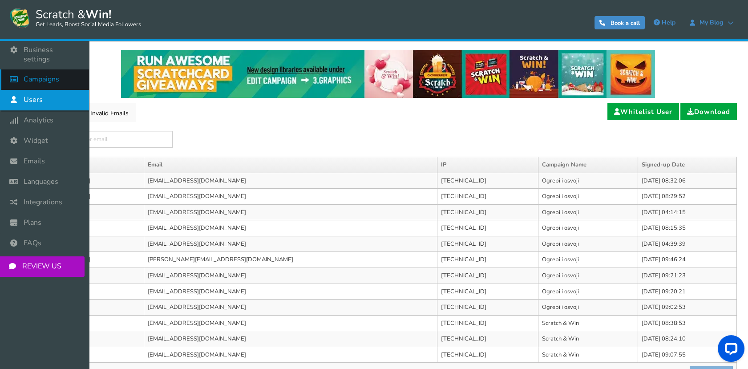
click at [23, 71] on icon at bounding box center [16, 79] width 17 height 20
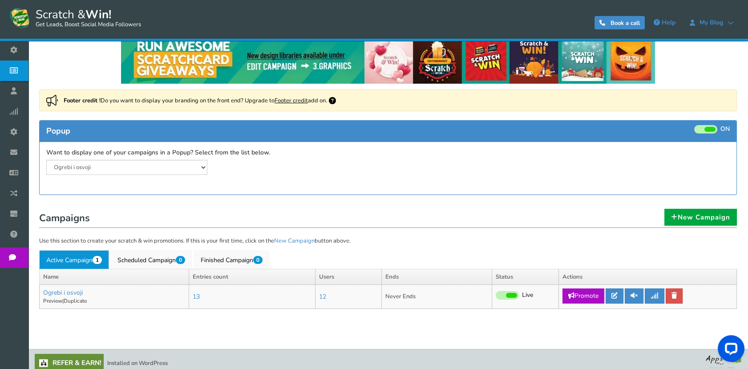
scroll to position [21, 0]
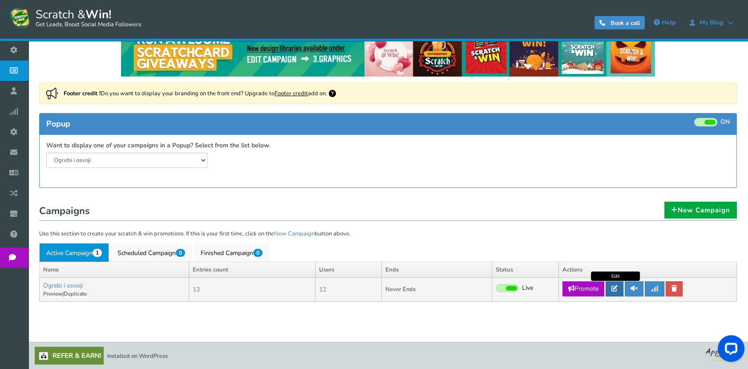
click at [618, 289] on icon at bounding box center [614, 288] width 6 height 6
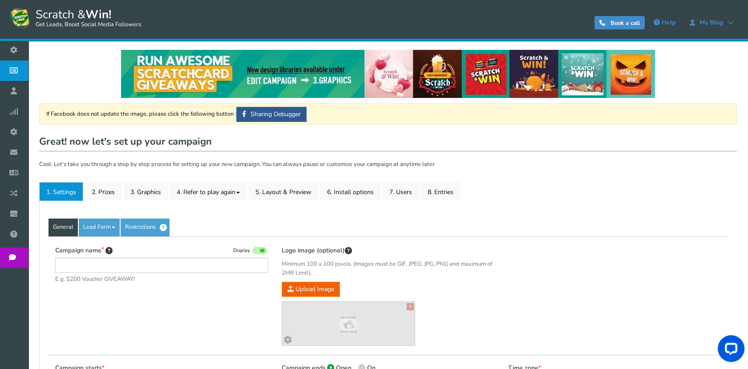
type input "Ogrebi i osvoji"
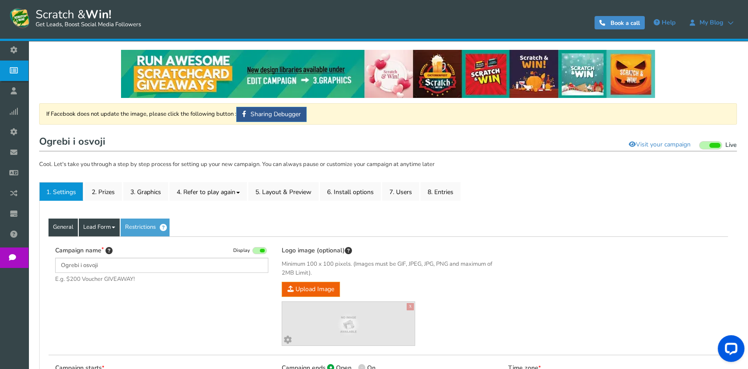
click at [113, 232] on link "Lead Form" at bounding box center [99, 227] width 41 height 18
click at [90, 230] on link "Lead Form" at bounding box center [99, 227] width 41 height 18
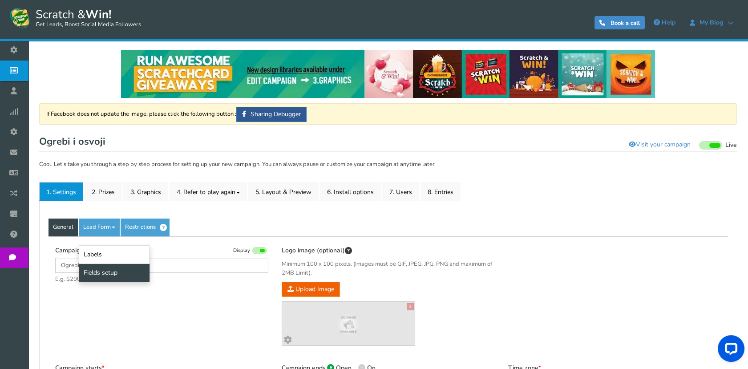
click at [123, 265] on link "Fields setup" at bounding box center [114, 272] width 70 height 18
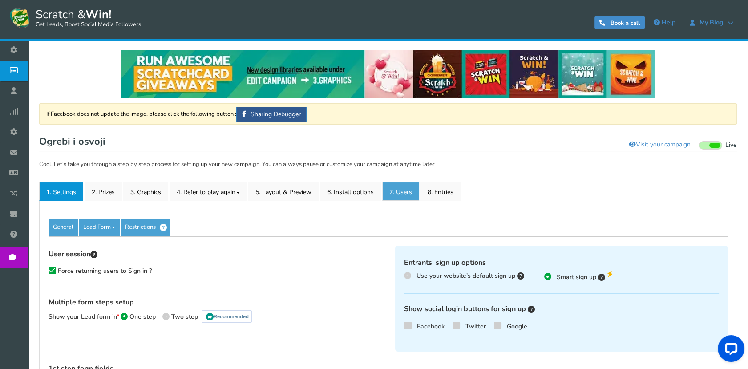
click at [399, 187] on link "7. Users" at bounding box center [400, 191] width 37 height 19
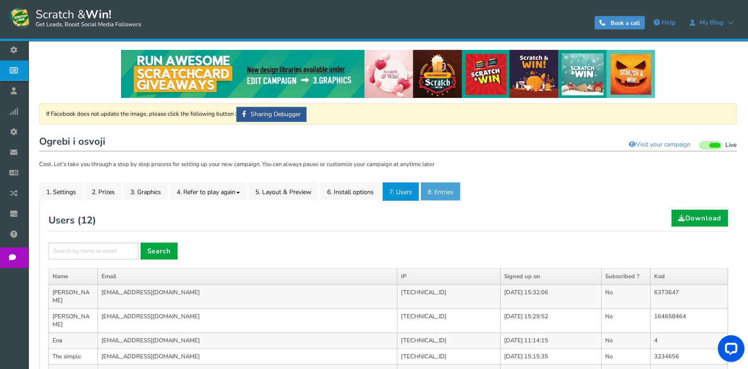
click at [447, 190] on link "8. Entries" at bounding box center [440, 191] width 40 height 19
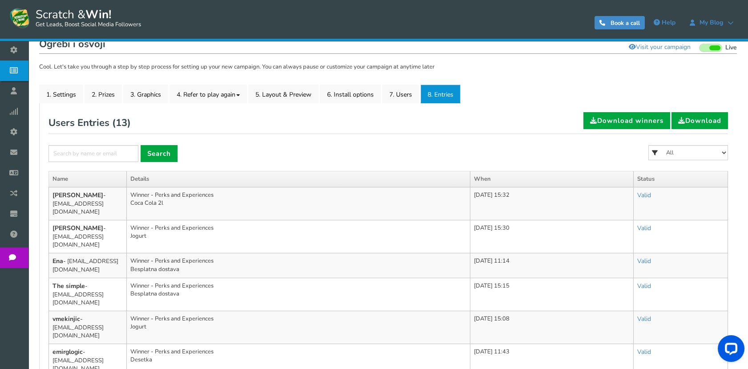
scroll to position [99, 0]
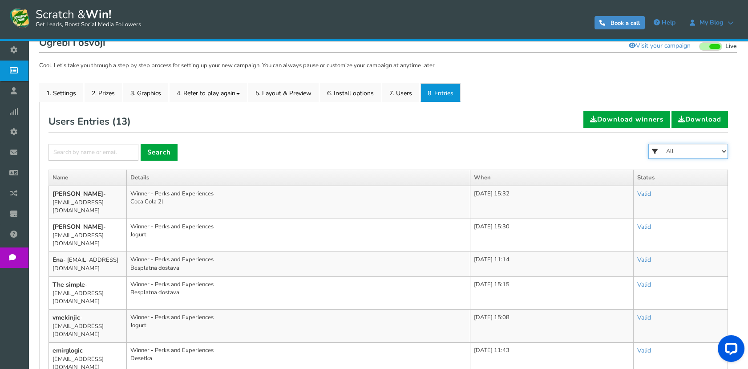
click at [708, 148] on select "All Coca Cola 2l Nunčić Besplatna dostava [PERSON_NAME] Jogurt Desetka [PERSON_…" at bounding box center [688, 151] width 80 height 15
click at [705, 155] on select "All Coca Cola 2l Nunčić Besplatna dostava [PERSON_NAME] Jogurt Desetka [PERSON_…" at bounding box center [688, 151] width 80 height 15
click at [651, 151] on icon at bounding box center [654, 152] width 13 height 16
click at [141, 146] on div "× Search" at bounding box center [112, 152] width 129 height 17
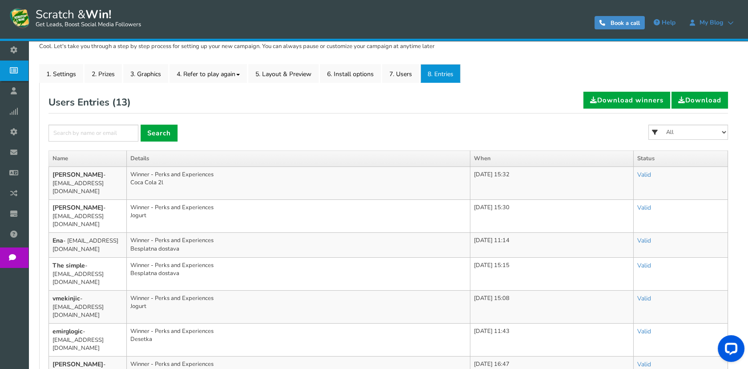
scroll to position [49, 0]
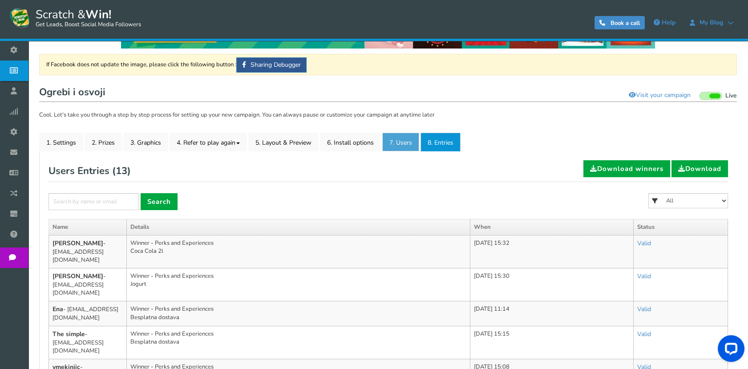
click at [416, 143] on link "7. Users" at bounding box center [400, 142] width 37 height 19
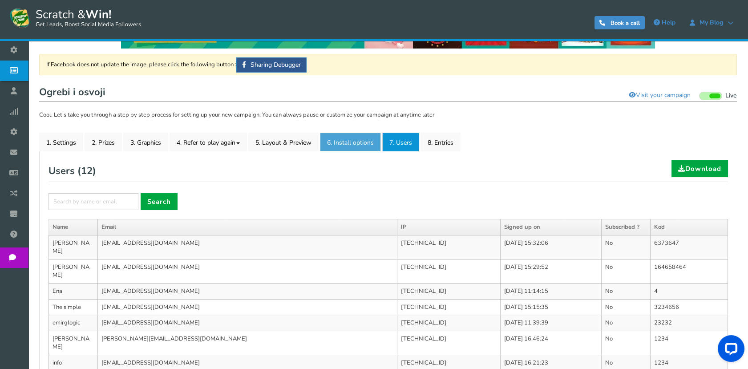
click at [359, 141] on link "6. Install options New" at bounding box center [350, 142] width 61 height 19
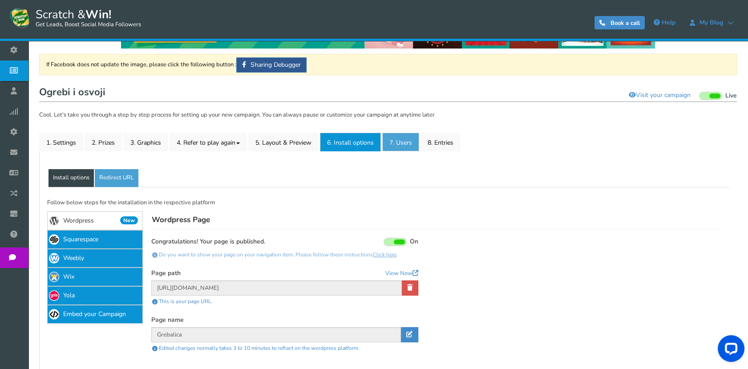
click at [394, 137] on link "7. Users" at bounding box center [400, 142] width 37 height 19
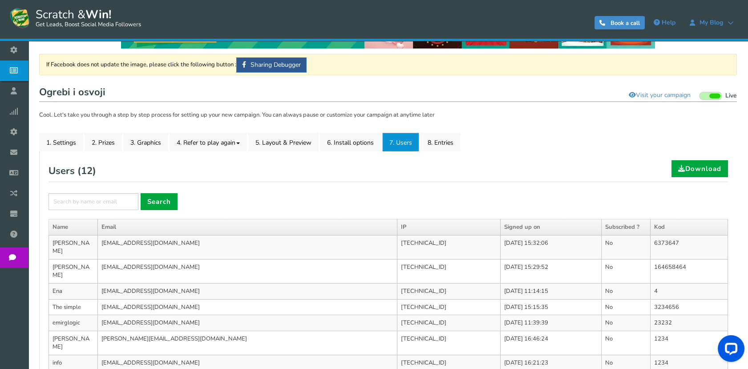
click at [397, 243] on td "[TECHNICAL_ID]" at bounding box center [449, 247] width 104 height 24
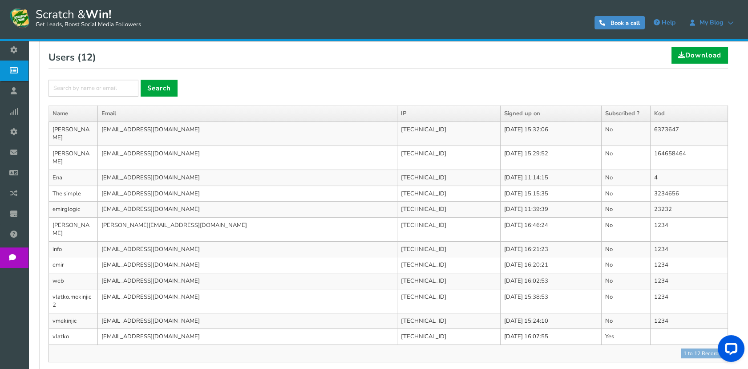
scroll to position [99, 0]
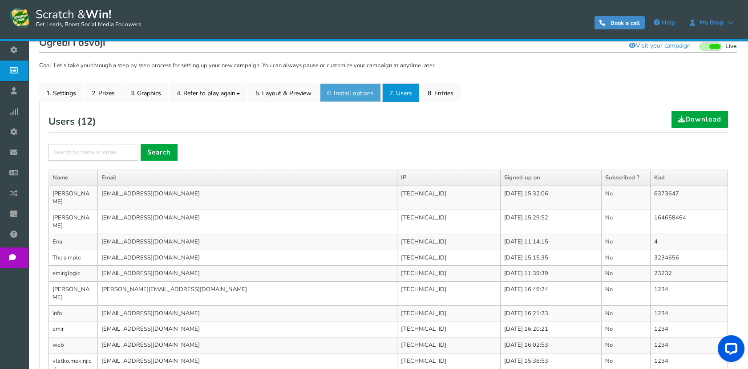
click at [360, 94] on link "6. Install options New" at bounding box center [350, 92] width 61 height 19
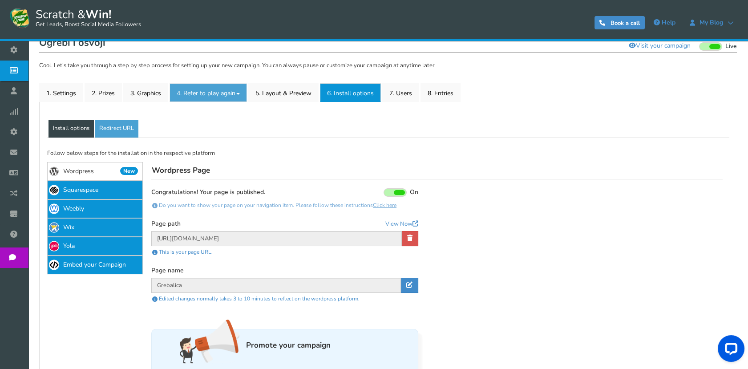
click at [238, 93] on span at bounding box center [238, 94] width 4 height 2
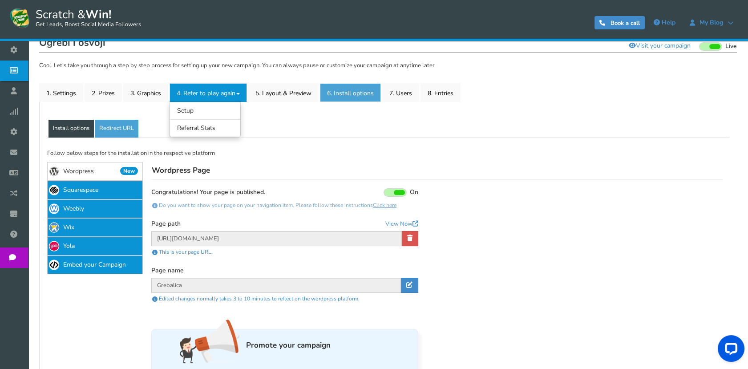
click at [335, 92] on link "6. Install options New" at bounding box center [350, 92] width 61 height 19
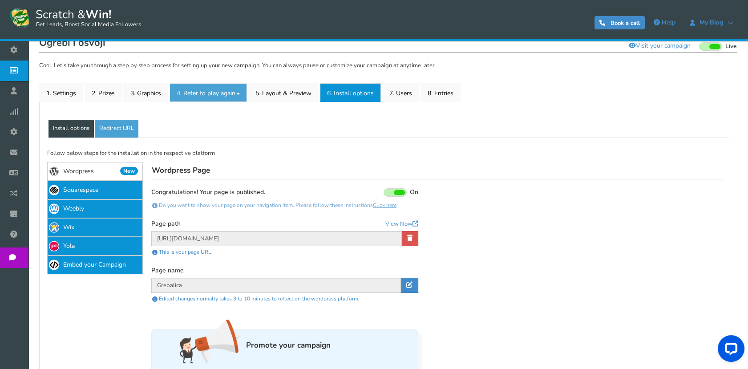
click at [235, 91] on link "4. Refer to play again" at bounding box center [208, 92] width 77 height 19
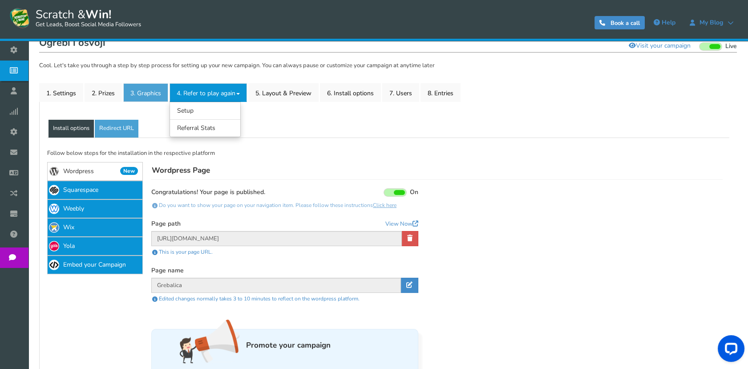
click at [153, 94] on link "3. Graphics" at bounding box center [145, 92] width 45 height 19
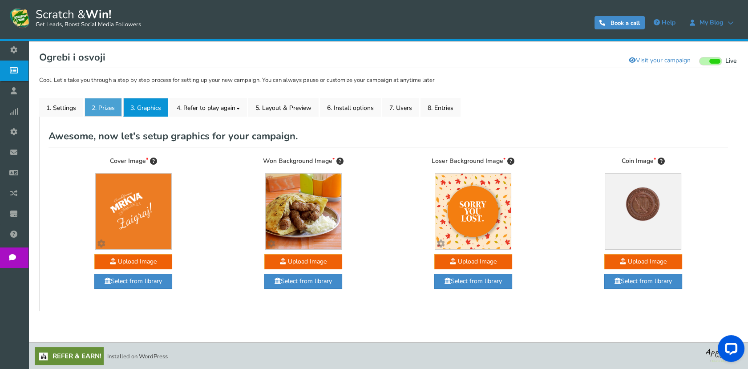
click at [100, 105] on link "2. Prizes" at bounding box center [103, 107] width 37 height 19
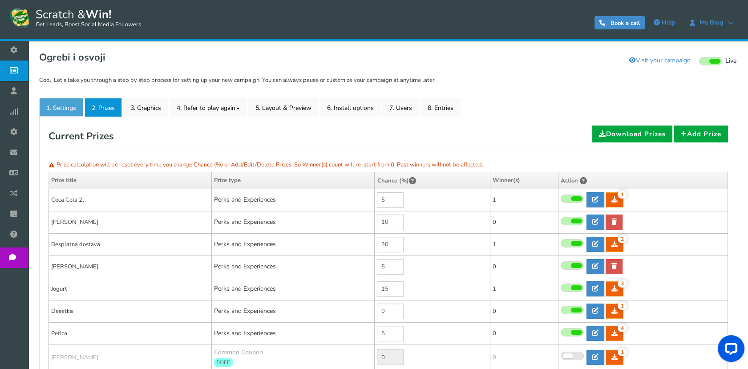
click at [55, 110] on link "1. Settings" at bounding box center [61, 107] width 44 height 19
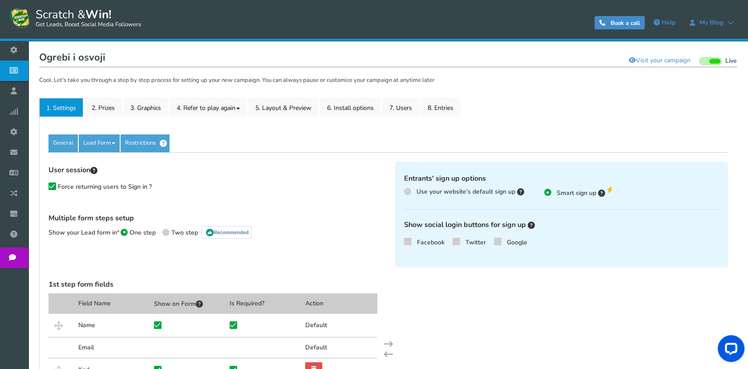
click at [56, 190] on label "Force returning users to Sign in ?" at bounding box center [99, 187] width 103 height 9
click at [48, 190] on input "Force returning users to Sign in ?" at bounding box center [44, 189] width 8 height 8
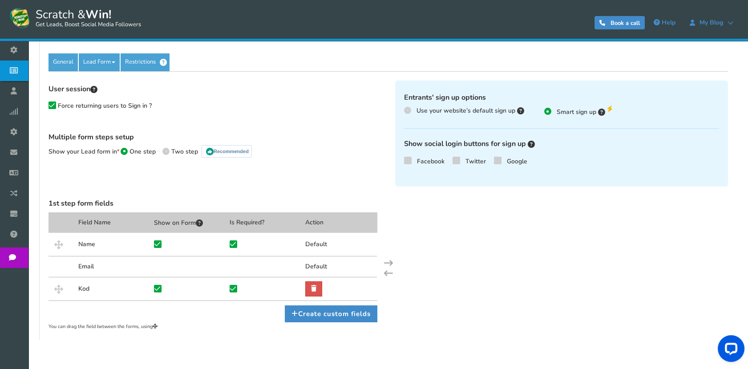
scroll to position [143, 0]
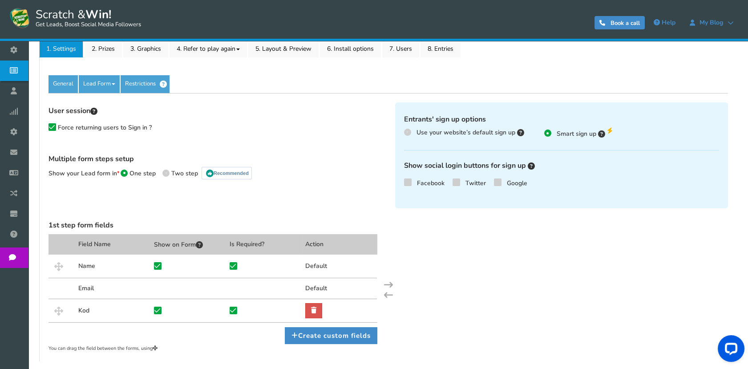
click at [58, 127] on span "Force returning users to Sign in ?" at bounding box center [105, 127] width 94 height 8
click at [48, 127] on input "Force returning users to Sign in ?" at bounding box center [44, 129] width 8 height 8
checkbox input "false"
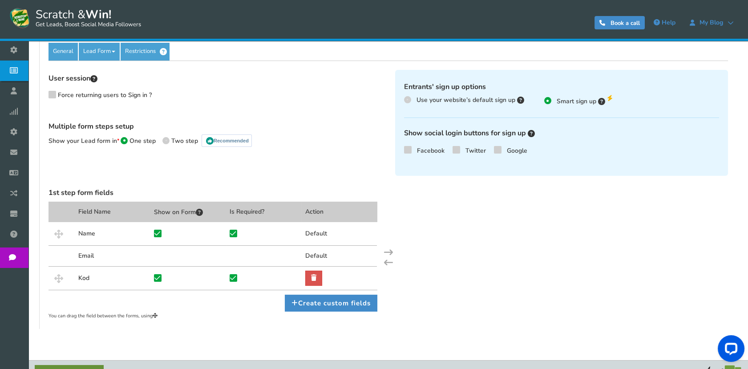
scroll to position [193, 0]
